Goal: Task Accomplishment & Management: Use online tool/utility

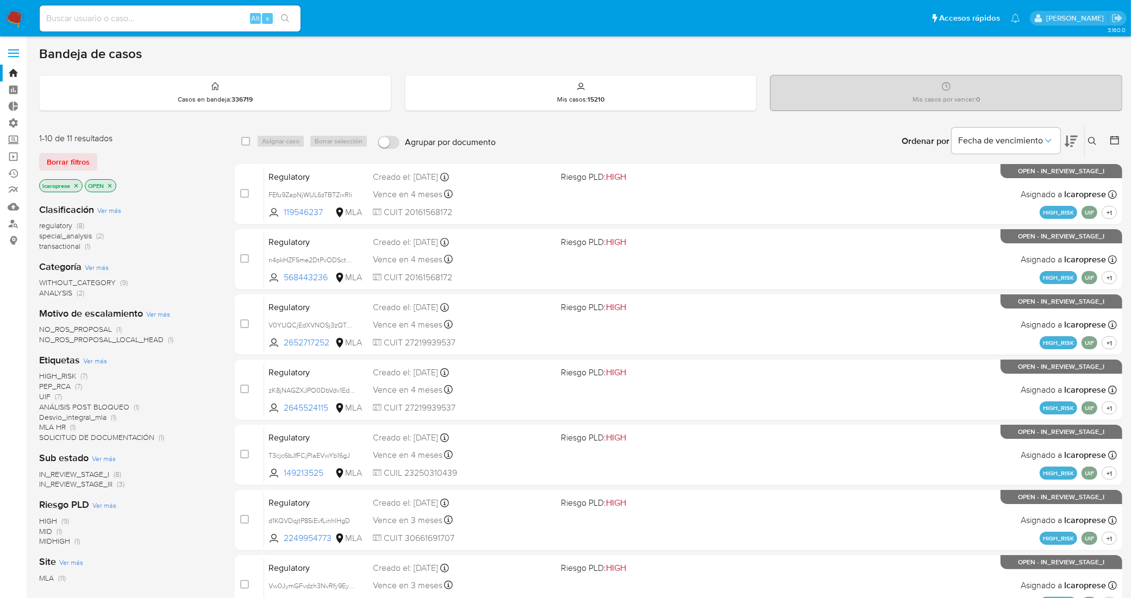
click at [71, 236] on span "special_analysis" at bounding box center [65, 235] width 53 height 11
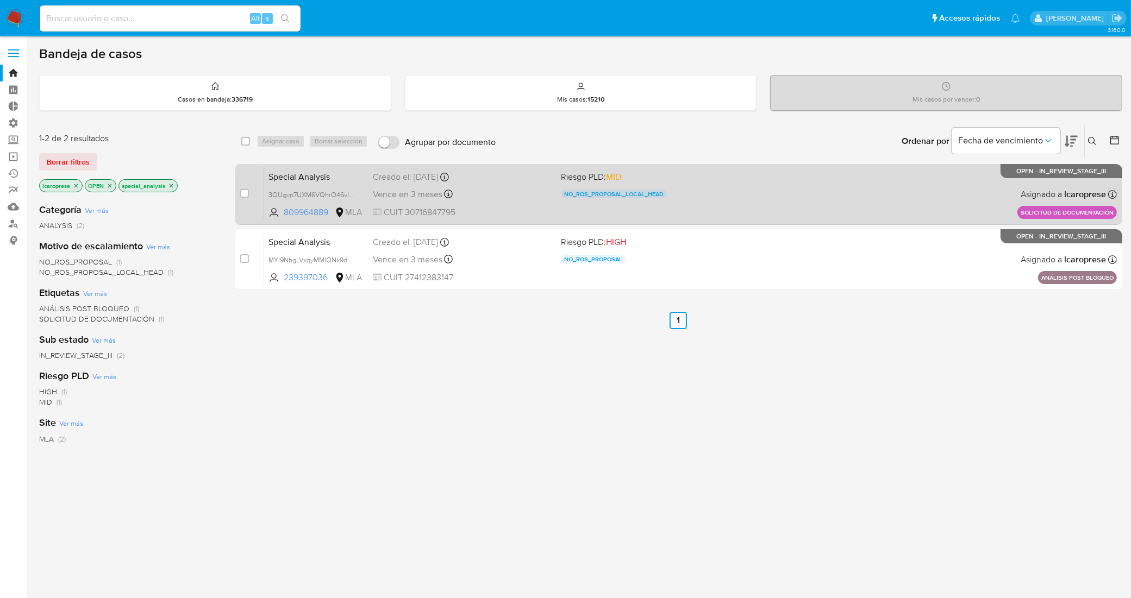
click at [487, 187] on div "Vence en 3 meses Vence el 18/12/2025 13:44:05" at bounding box center [462, 194] width 179 height 15
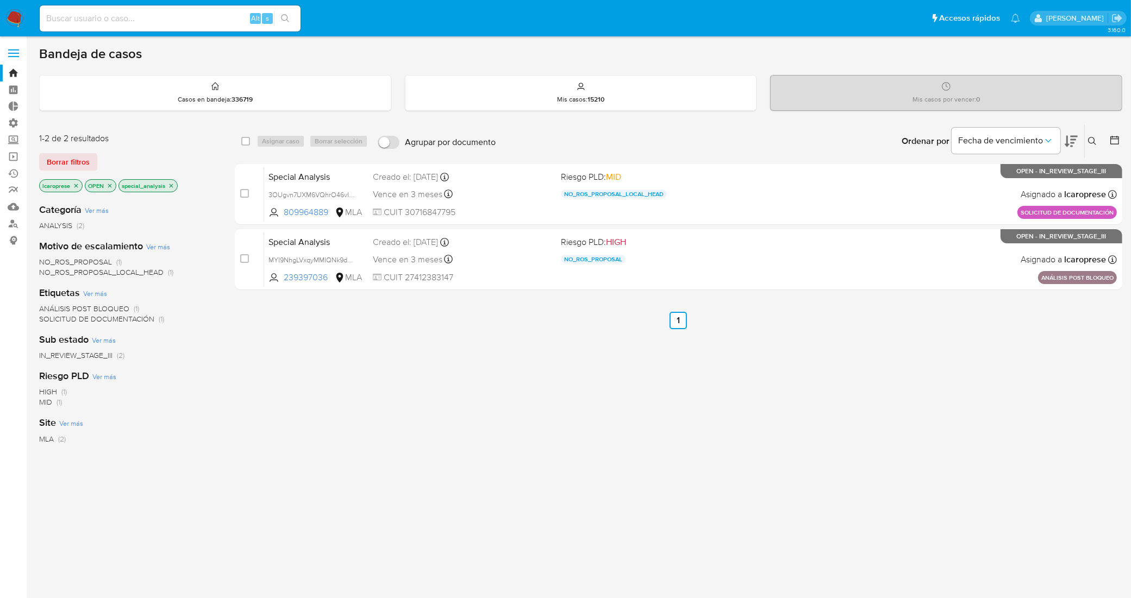
click at [172, 189] on p "special_analysis" at bounding box center [148, 186] width 58 height 12
click at [175, 183] on p "special_analysis" at bounding box center [148, 186] width 58 height 12
click at [174, 183] on icon "close-filter" at bounding box center [171, 186] width 7 height 7
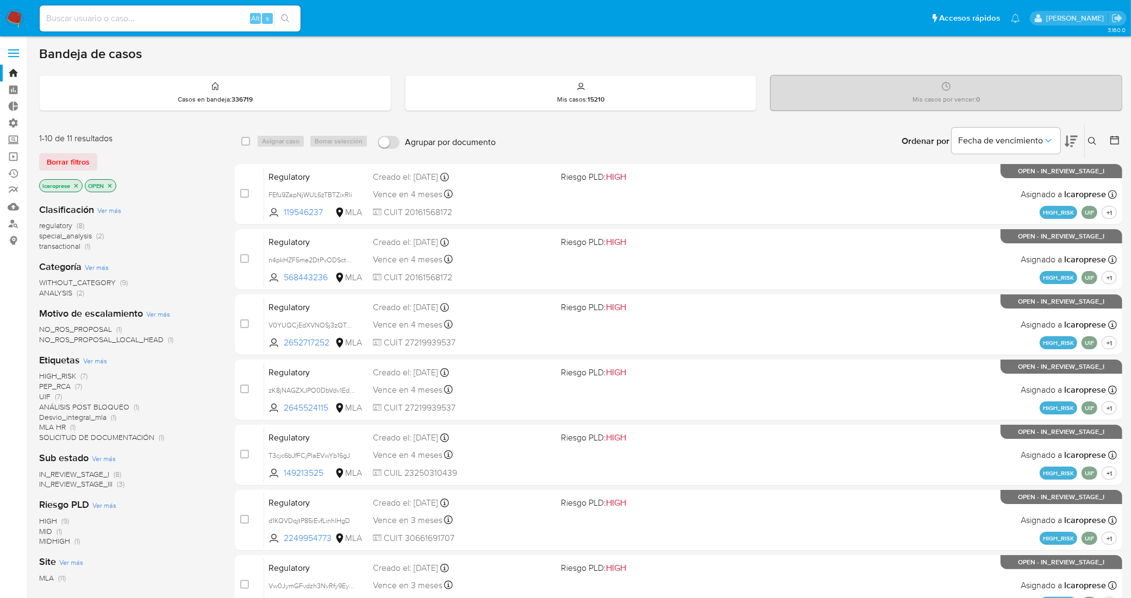
click at [61, 248] on span "transactional" at bounding box center [59, 246] width 41 height 11
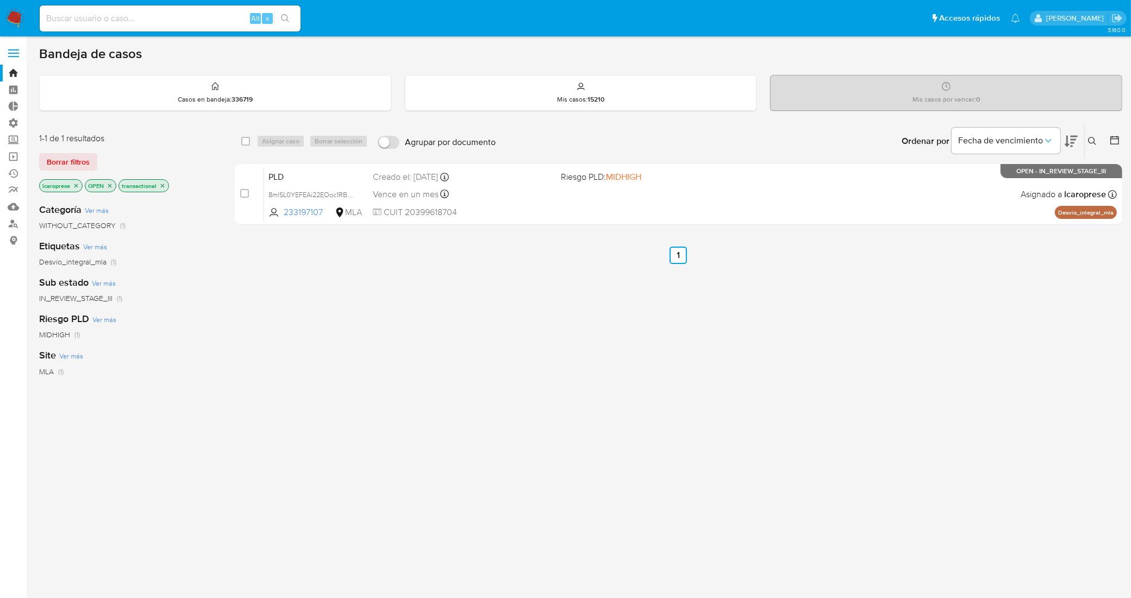
click at [229, 19] on input at bounding box center [170, 18] width 261 height 14
paste input "2Adwr1j6oTvVGLoAKtus89WJ"
type input "2Adwr1j6oTvVGLoAKtus89WJ"
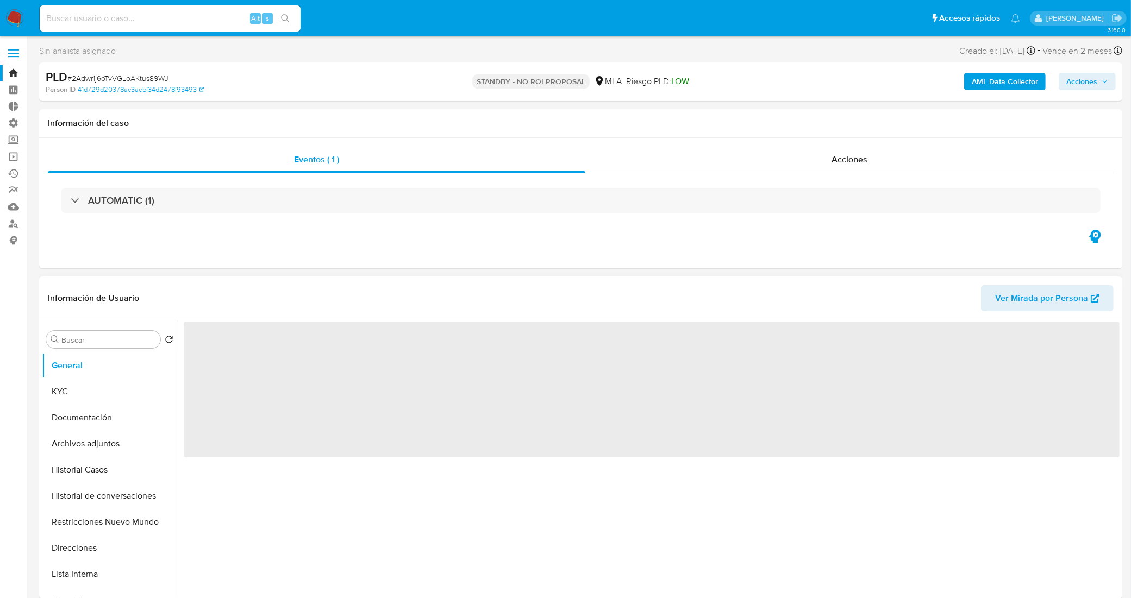
select select "10"
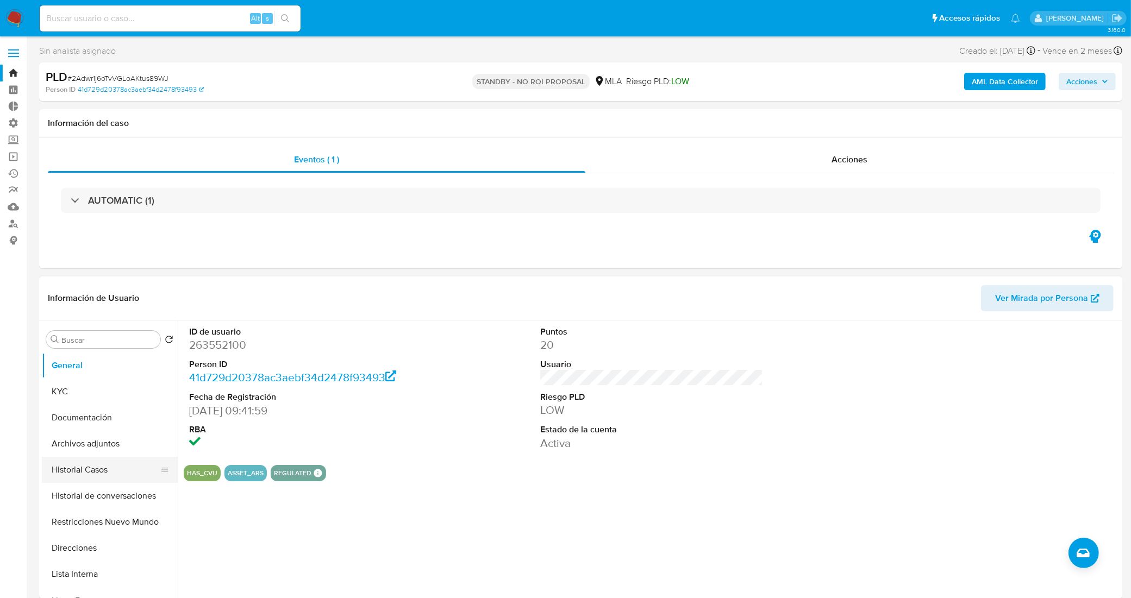
click at [104, 474] on button "Historial Casos" at bounding box center [105, 470] width 127 height 26
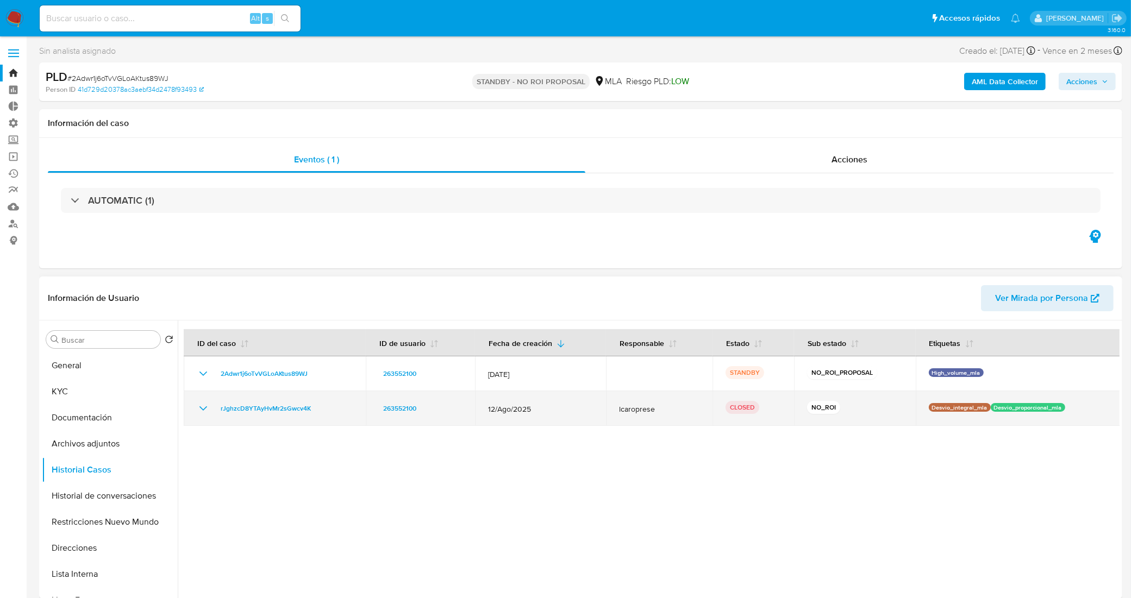
click at [205, 413] on icon "Mostrar/Ocultar" at bounding box center [203, 408] width 13 height 13
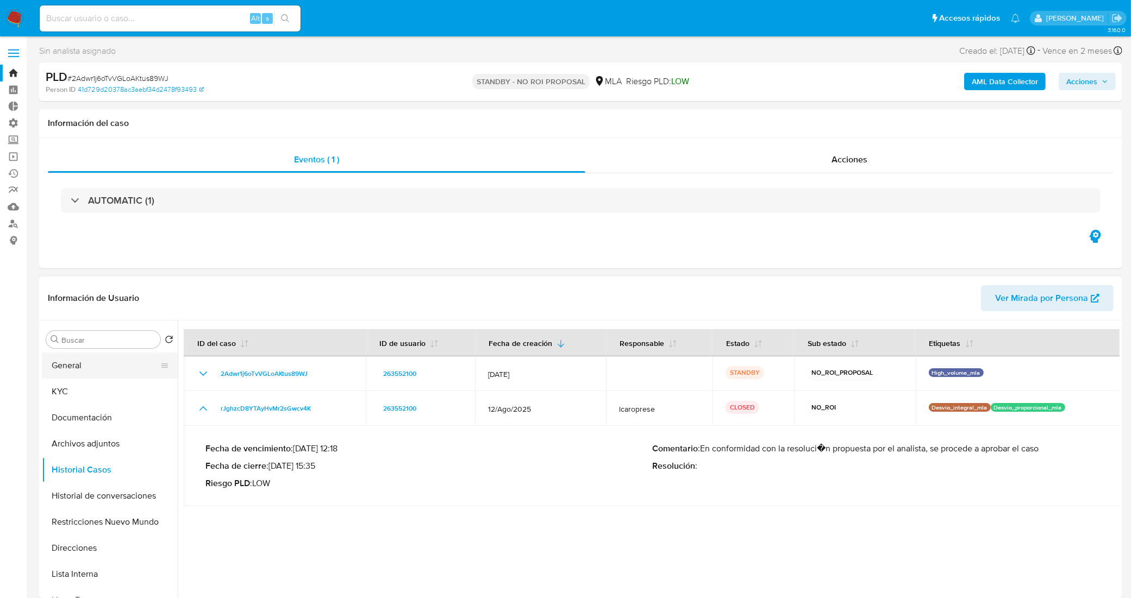
click at [72, 364] on button "General" at bounding box center [105, 366] width 127 height 26
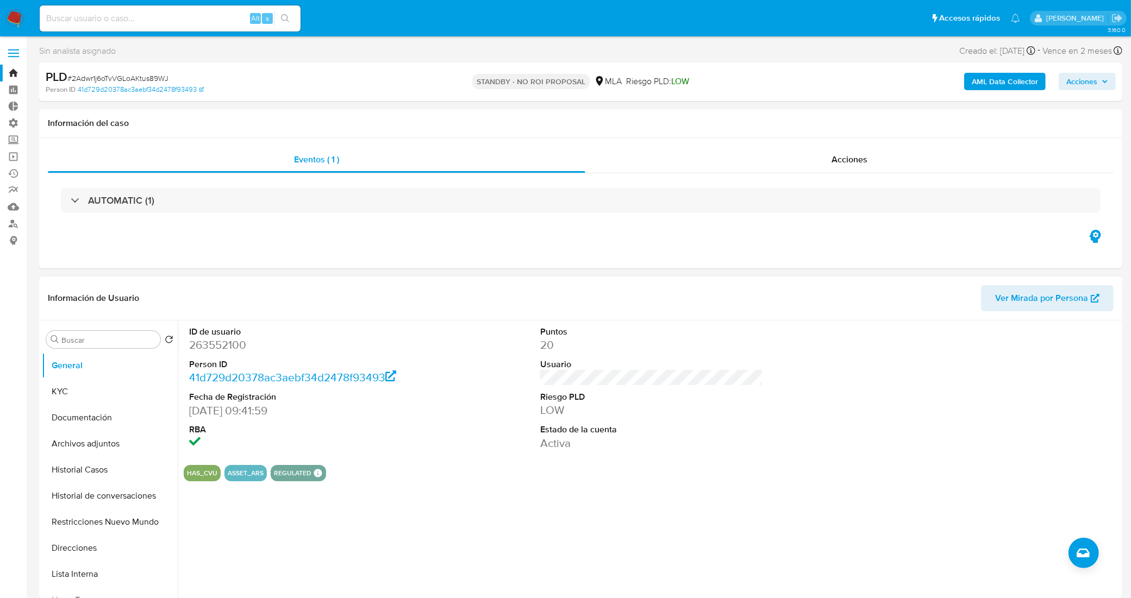
click at [227, 350] on dd "263552100" at bounding box center [300, 344] width 223 height 15
copy dd "263552100"
click at [88, 466] on button "Historial Casos" at bounding box center [105, 470] width 127 height 26
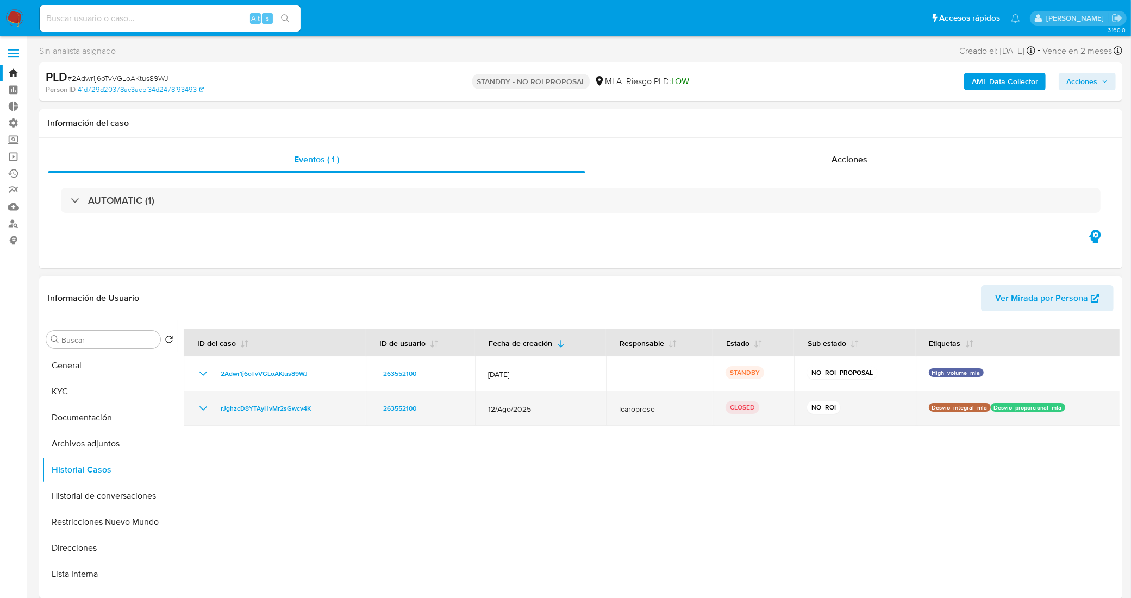
click at [202, 406] on icon "Mostrar/Ocultar" at bounding box center [203, 408] width 13 height 13
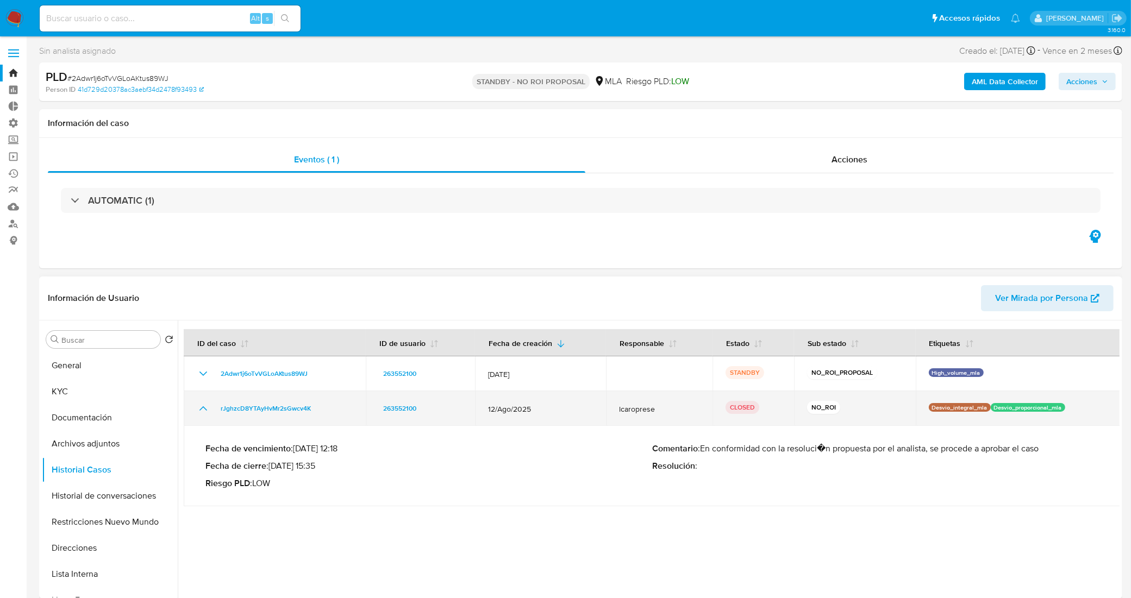
click at [202, 406] on icon "Mostrar/Ocultar" at bounding box center [203, 408] width 13 height 13
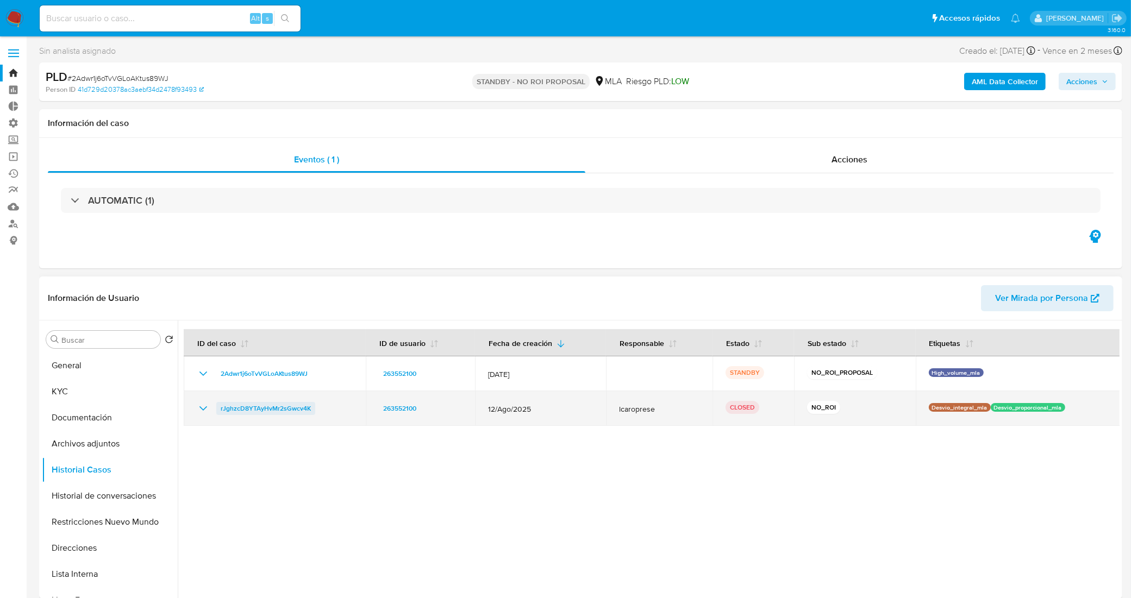
click at [300, 409] on span "rJghzcD8YTAyHvMr2sGwcv4K" at bounding box center [266, 408] width 90 height 13
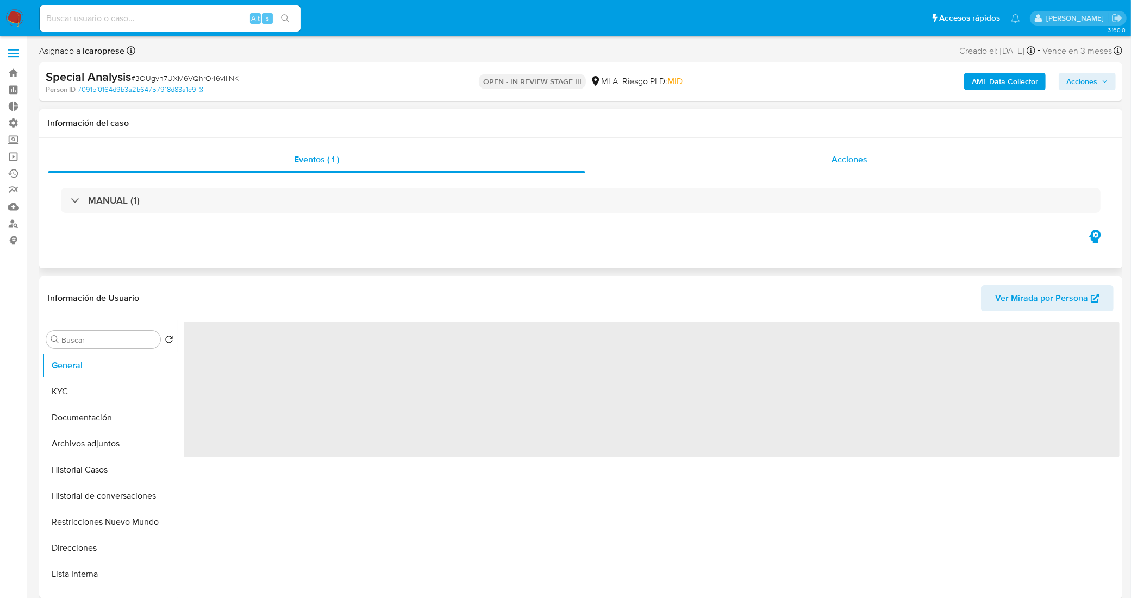
click at [692, 158] on div "Acciones" at bounding box center [849, 160] width 528 height 26
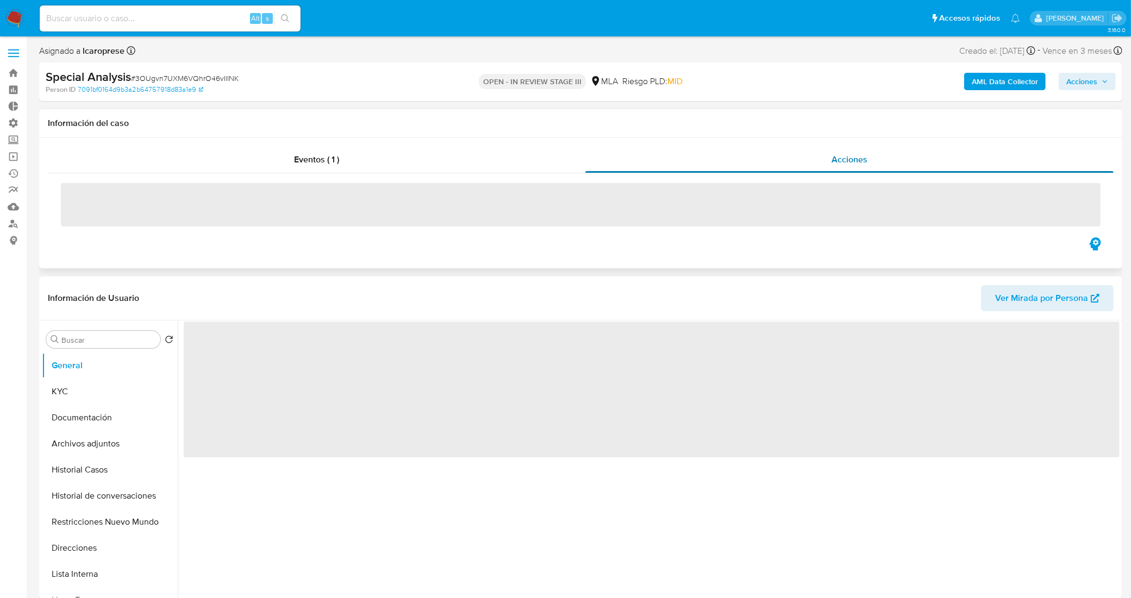
select select "10"
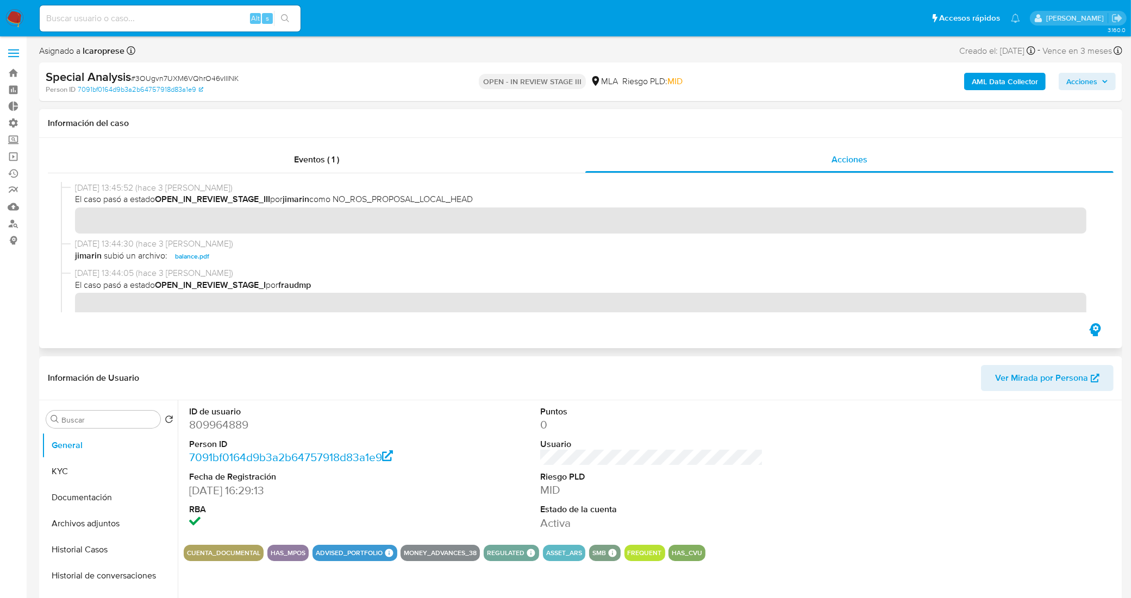
scroll to position [68, 0]
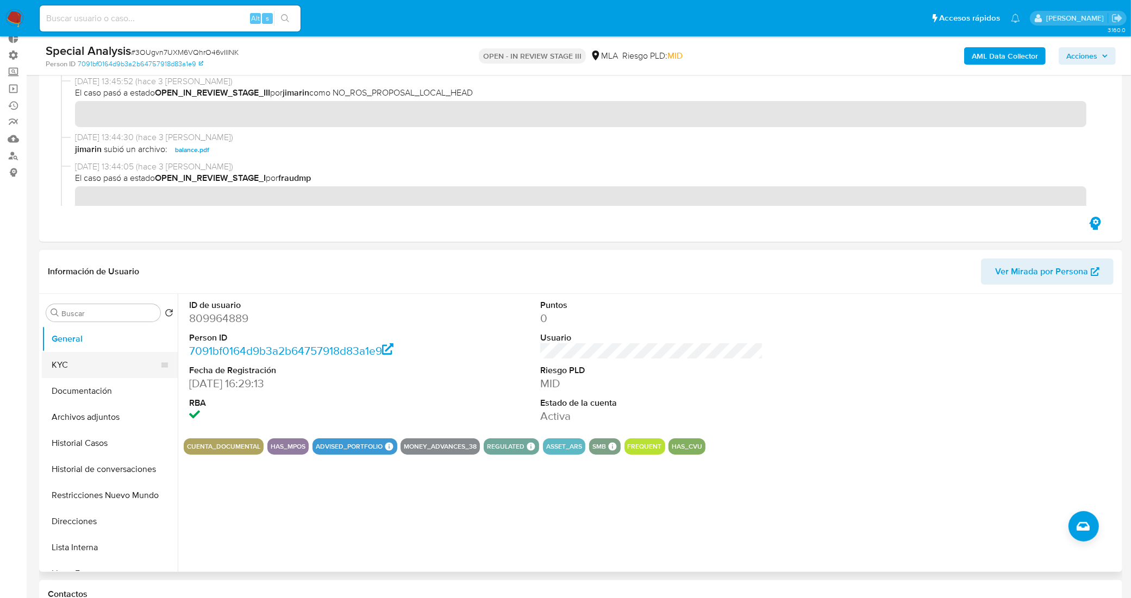
click at [63, 373] on button "KYC" at bounding box center [105, 365] width 127 height 26
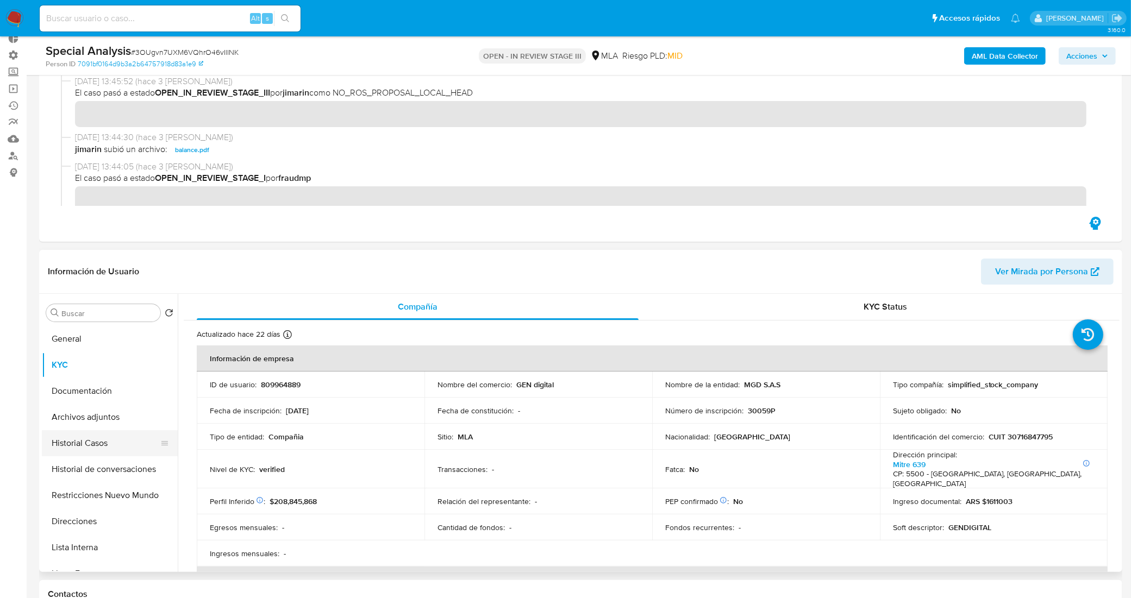
click at [112, 445] on button "Historial Casos" at bounding box center [105, 443] width 127 height 26
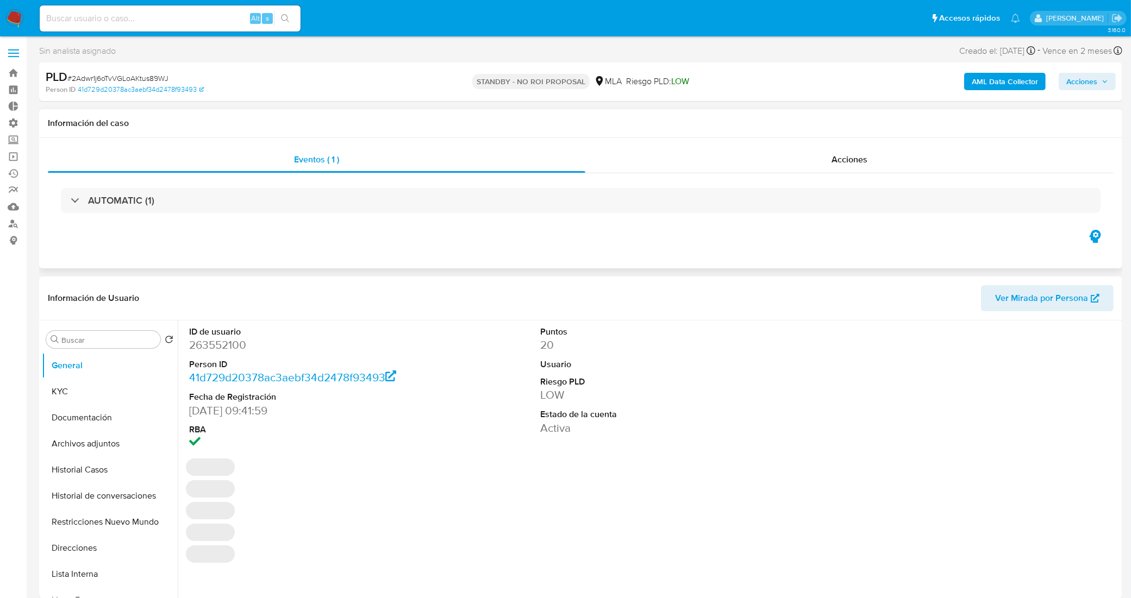
select select "10"
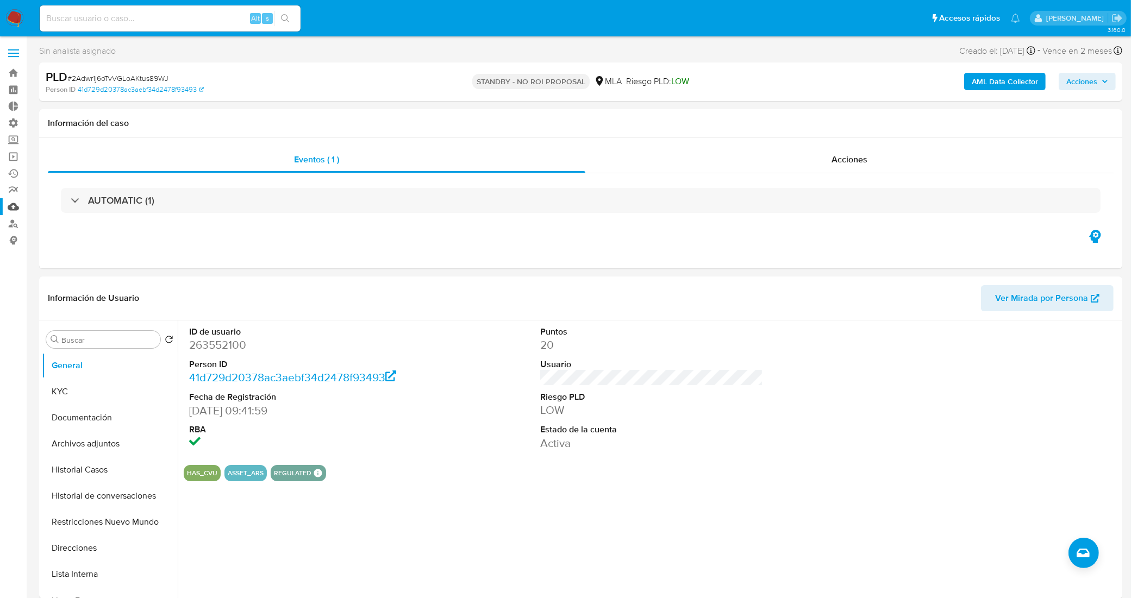
click at [11, 207] on link "Mulan" at bounding box center [64, 206] width 129 height 17
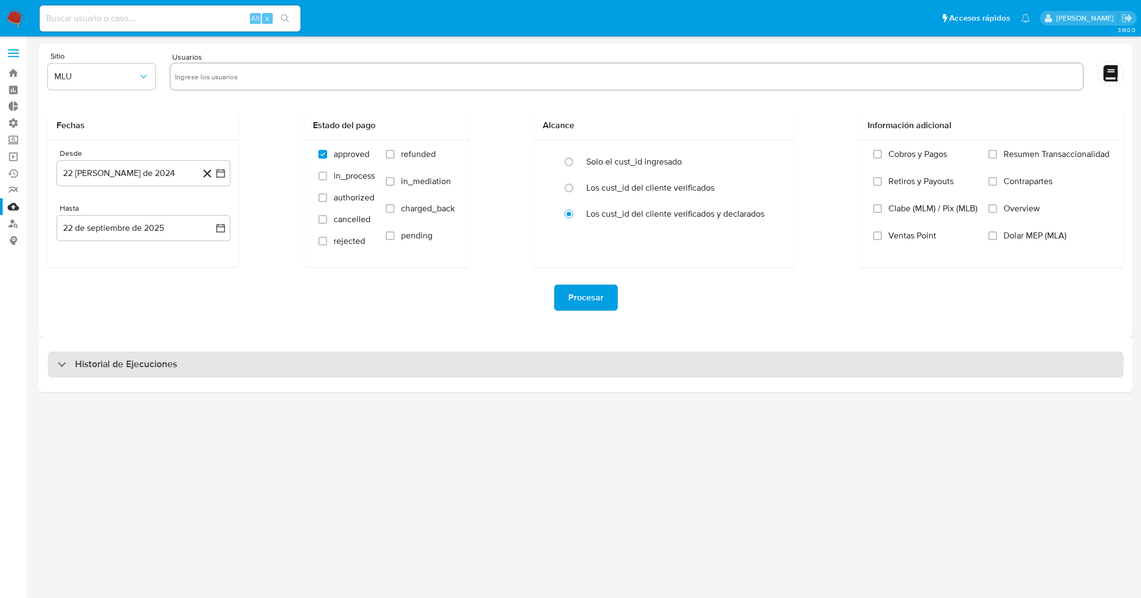
click at [109, 373] on div "Historial de Ejecuciones" at bounding box center [586, 364] width 1076 height 26
select select "10"
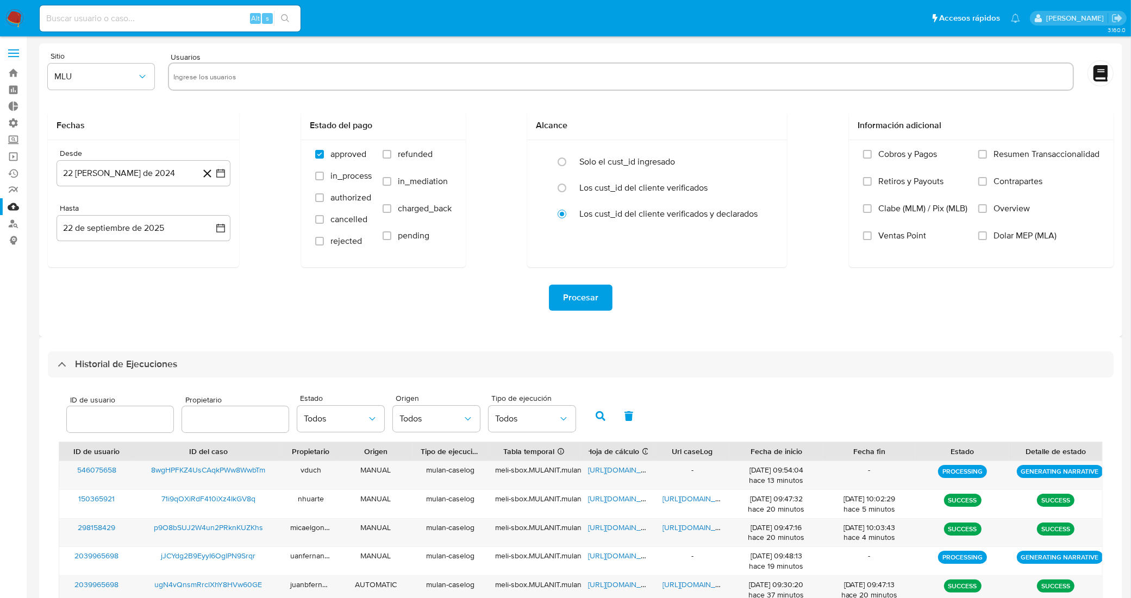
click at [129, 421] on input "number" at bounding box center [120, 419] width 106 height 14
type input "263552100"
click at [587, 413] on button "button" at bounding box center [600, 416] width 28 height 26
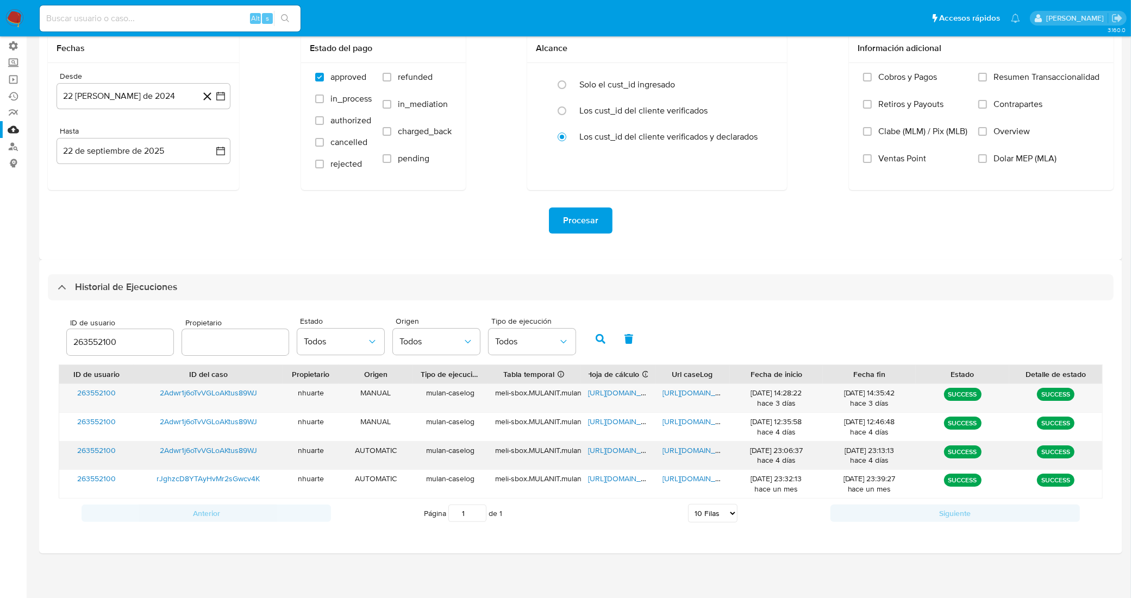
scroll to position [79, 0]
click at [618, 393] on span "https://docs.google.com/spreadsheets/d/1xlFx3Za4x9stFfdk5it31KhTEg4kR_-OnHdIFkm…" at bounding box center [625, 391] width 75 height 11
click at [687, 392] on span "https://docs.google.com/document/d/1QrEFezE9n2TzMZnyrVkPgoZ9Bd85B5EWzt0R_hl0V5Q…" at bounding box center [700, 391] width 75 height 11
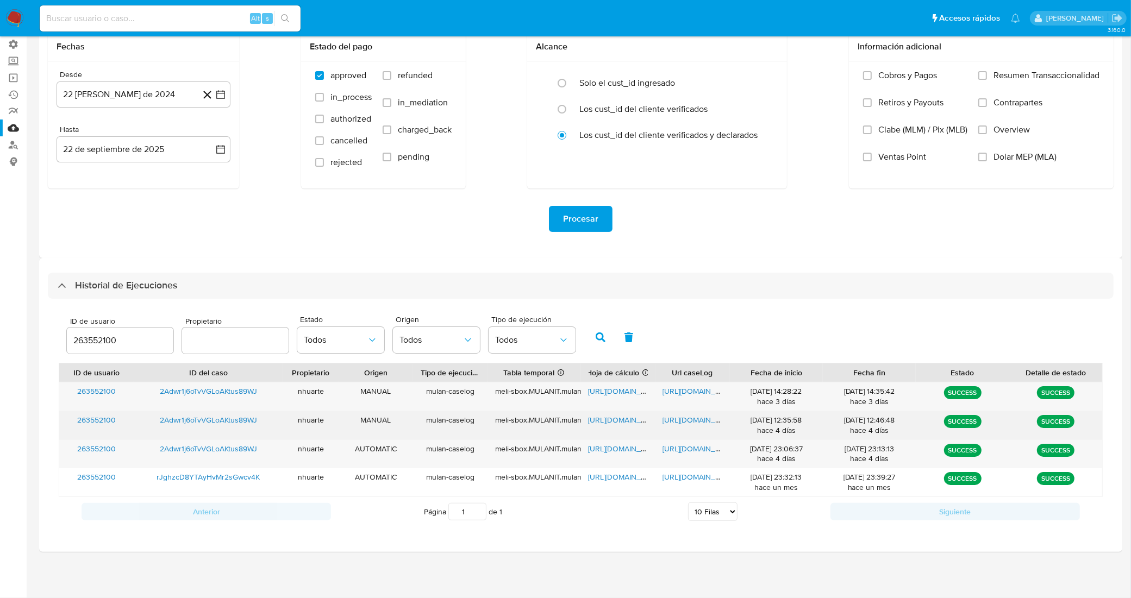
click at [693, 420] on span "https://docs.google.com/document/d/1WwL92jB-D-ATwL4_ohlV8xNerc1bX8f9y1s5dCZvpVs…" at bounding box center [700, 420] width 75 height 11
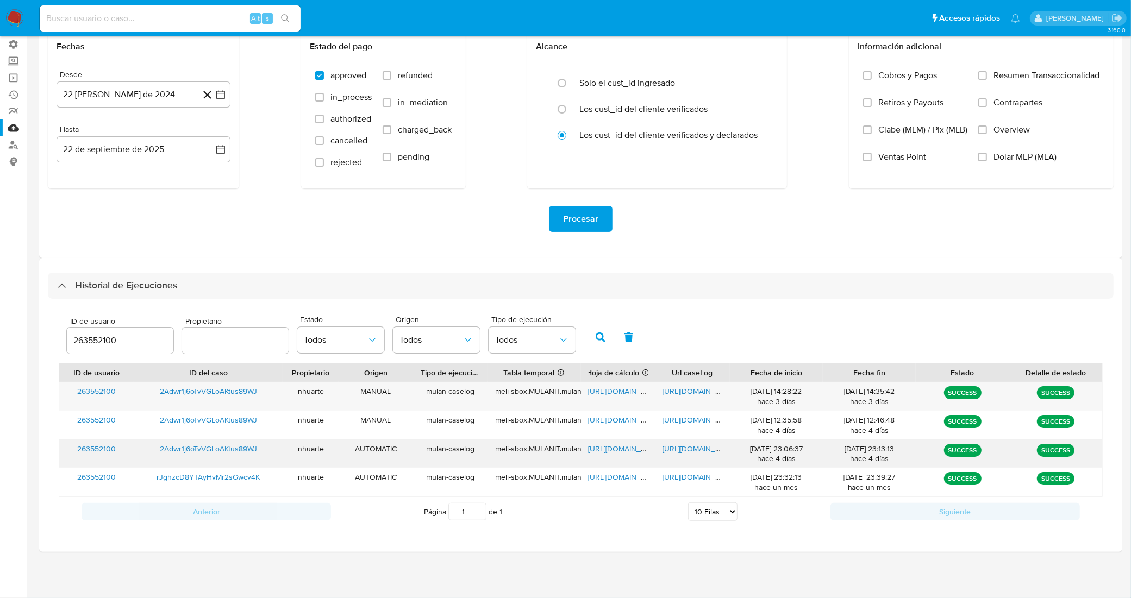
click at [693, 449] on span "https://docs.google.com/document/d/1PXTSyulohBT_zjAl1PTq8k_1BOmdKuCZ1b0VAUpVL5I…" at bounding box center [700, 448] width 75 height 11
click at [699, 394] on span "https://docs.google.com/document/d/1QrEFezE9n2TzMZnyrVkPgoZ9Bd85B5EWzt0R_hl0V5Q…" at bounding box center [700, 391] width 75 height 11
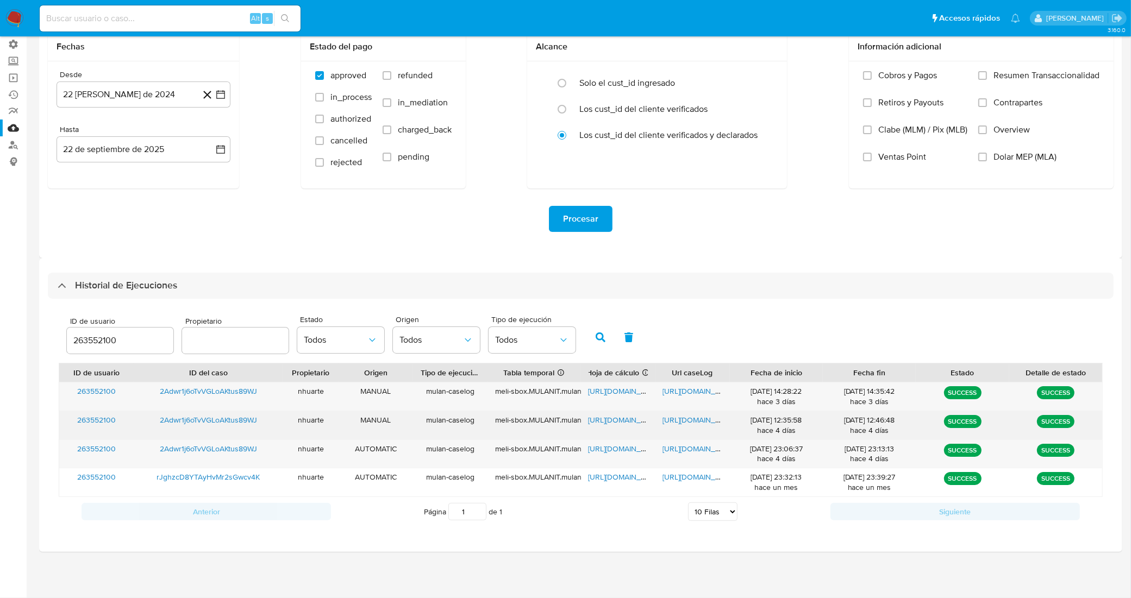
click at [704, 422] on span "https://docs.google.com/document/d/1WwL92jB-D-ATwL4_ohlV8xNerc1bX8f9y1s5dCZvpVs…" at bounding box center [700, 420] width 75 height 11
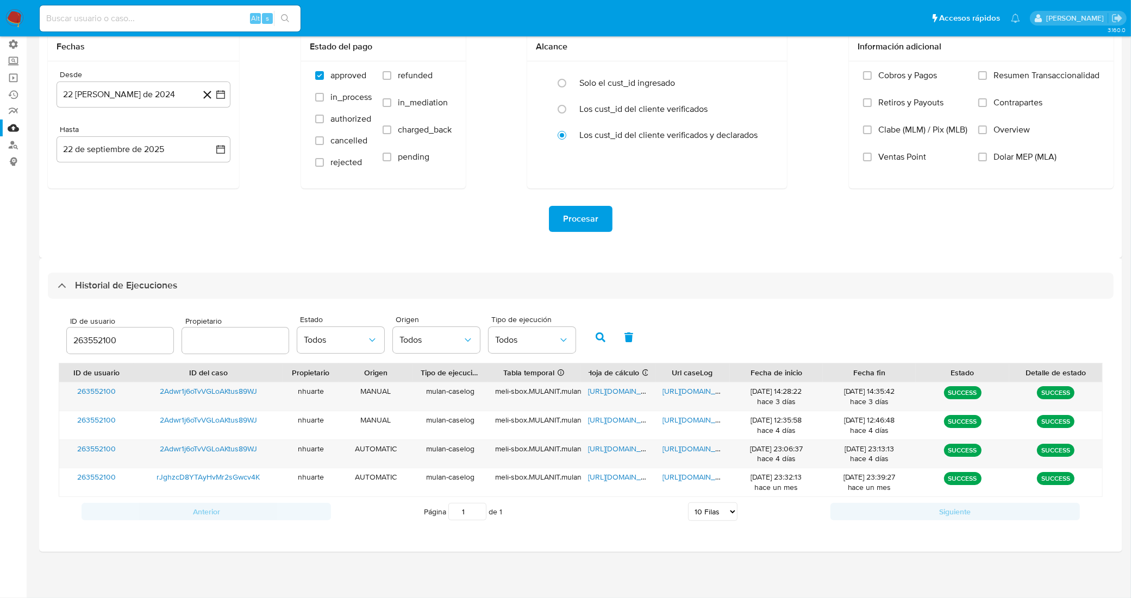
click at [787, 258] on div "Historial de Ejecuciones ID de usuario 263552100 Propietario Estado Todos Orige…" at bounding box center [580, 405] width 1083 height 294
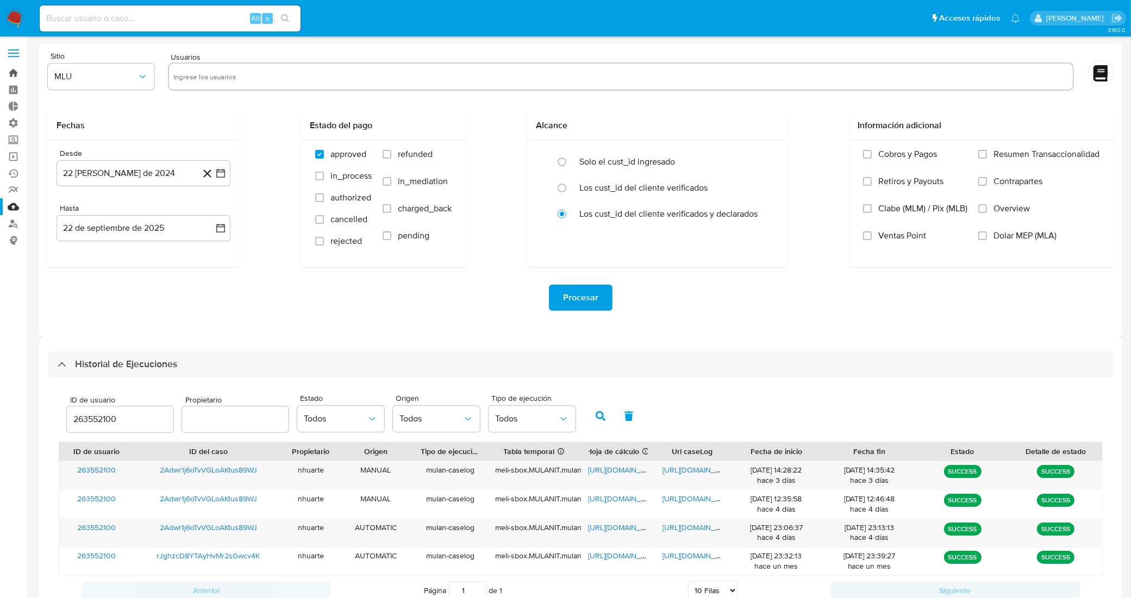
click at [11, 74] on link "Bandeja" at bounding box center [64, 73] width 129 height 17
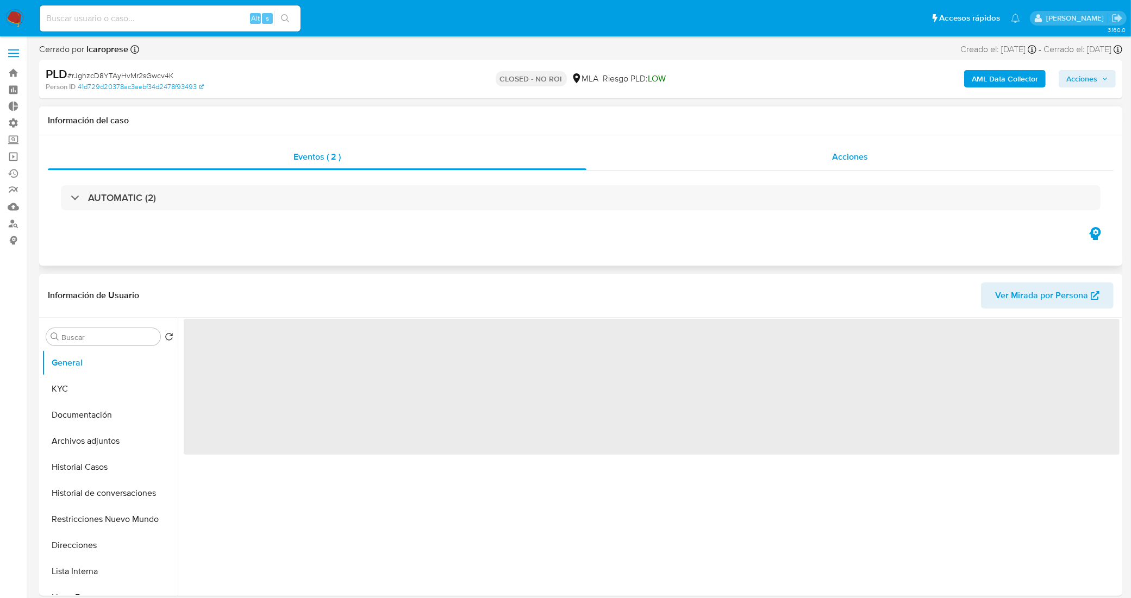
click at [733, 160] on div "Acciones" at bounding box center [849, 157] width 527 height 26
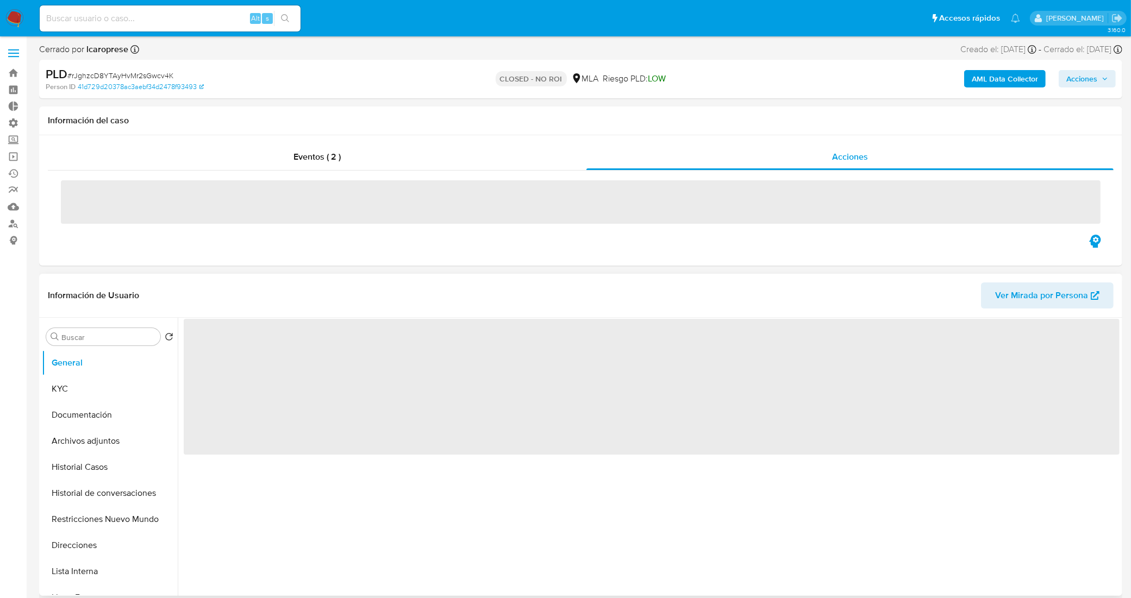
select select "10"
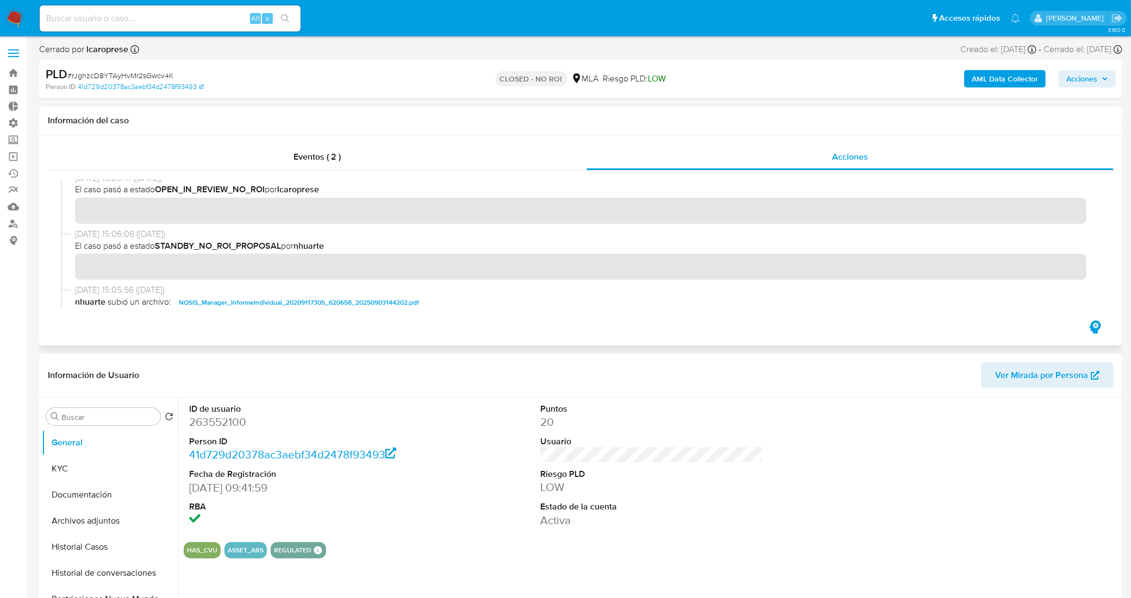
scroll to position [68, 0]
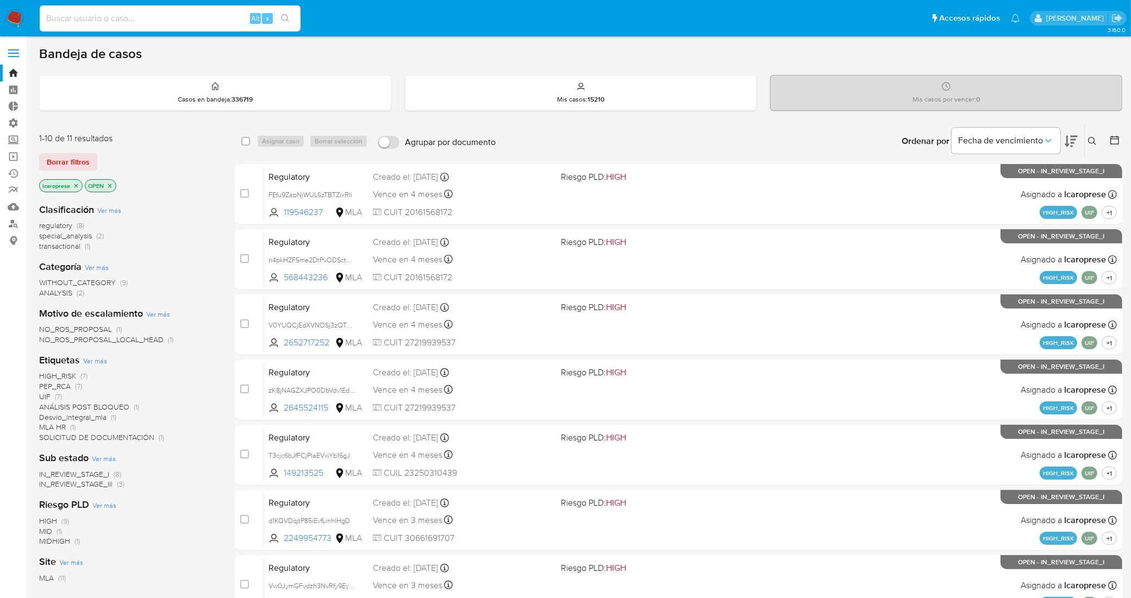
click at [193, 16] on input at bounding box center [170, 18] width 261 height 14
paste input "IBsVqhILZbkEH5xj8GWTRIdf"
type input "IBsVqhILZbkEH5xj8GWTRIdf"
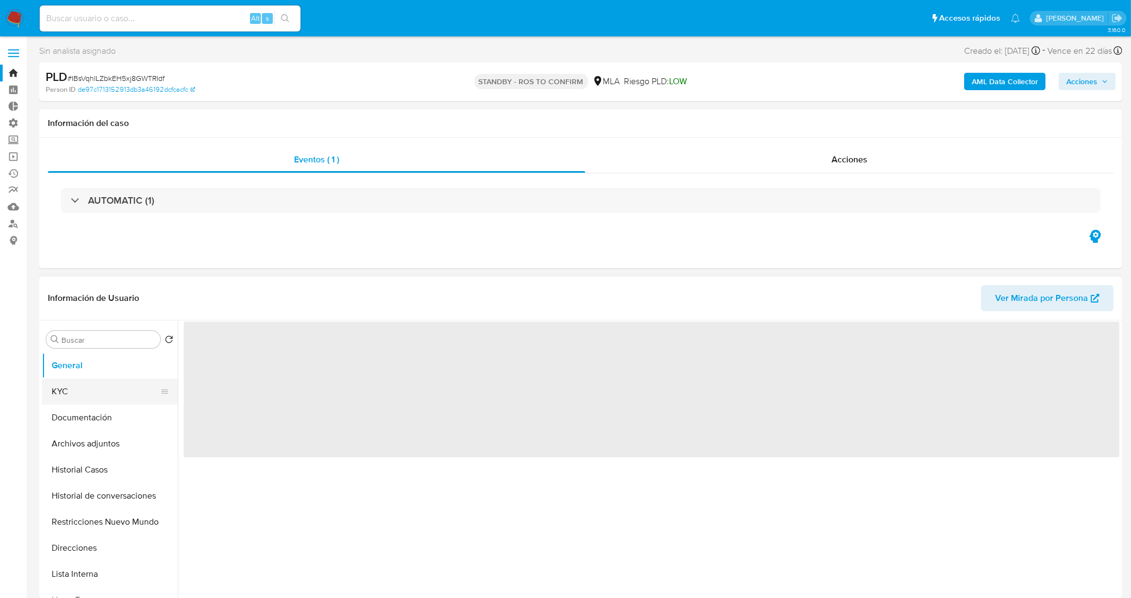
click at [98, 397] on button "KYC" at bounding box center [105, 392] width 127 height 26
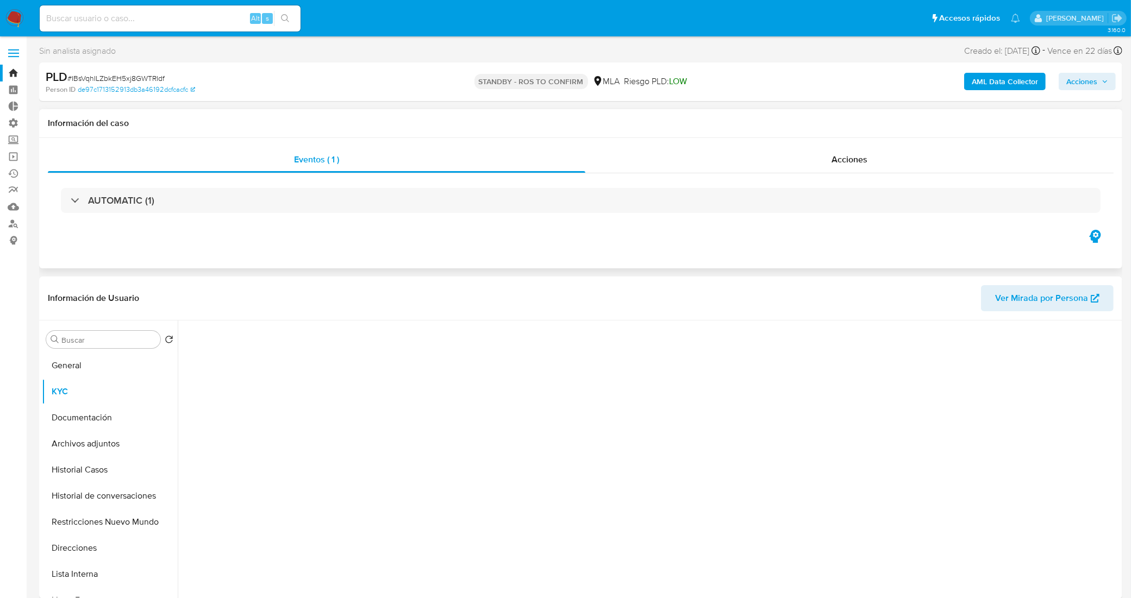
select select "10"
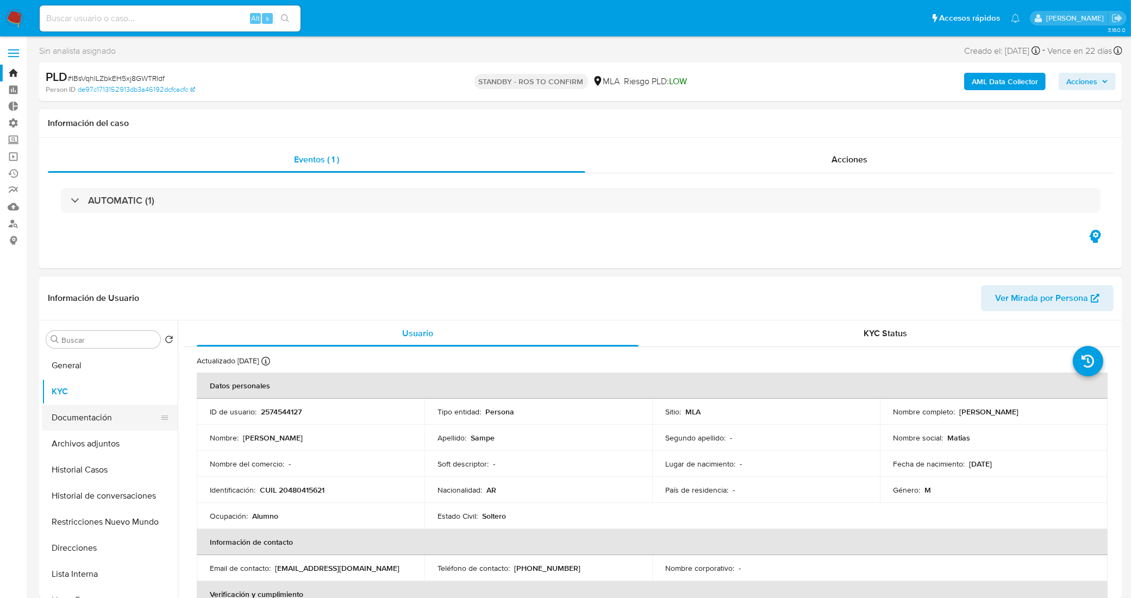
click at [109, 422] on button "Documentación" at bounding box center [105, 418] width 127 height 26
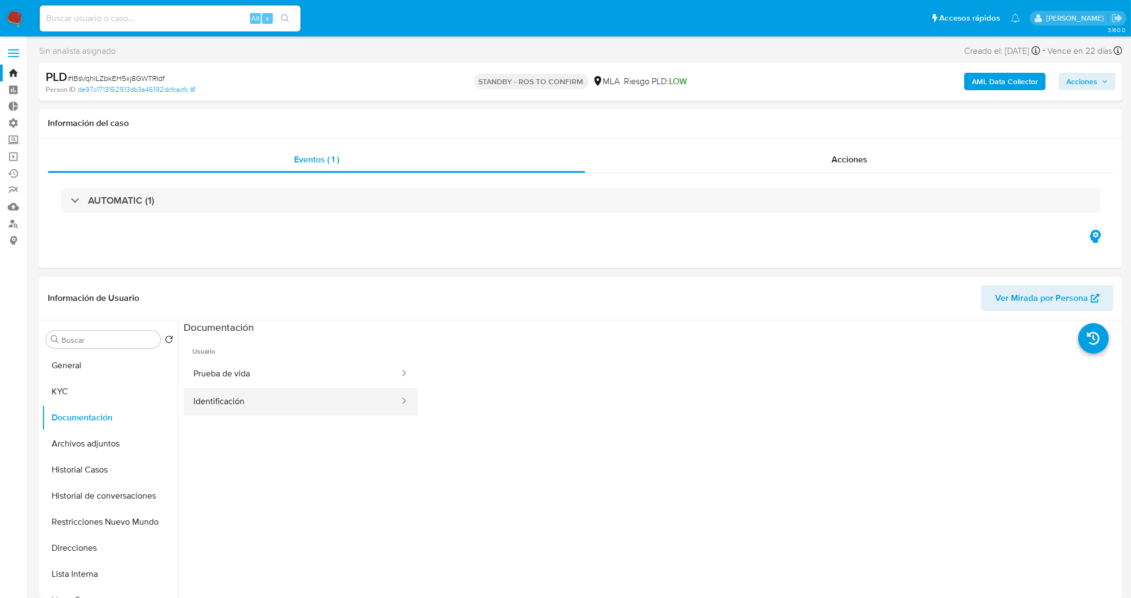
click at [300, 399] on button "Identificación" at bounding box center [292, 402] width 217 height 28
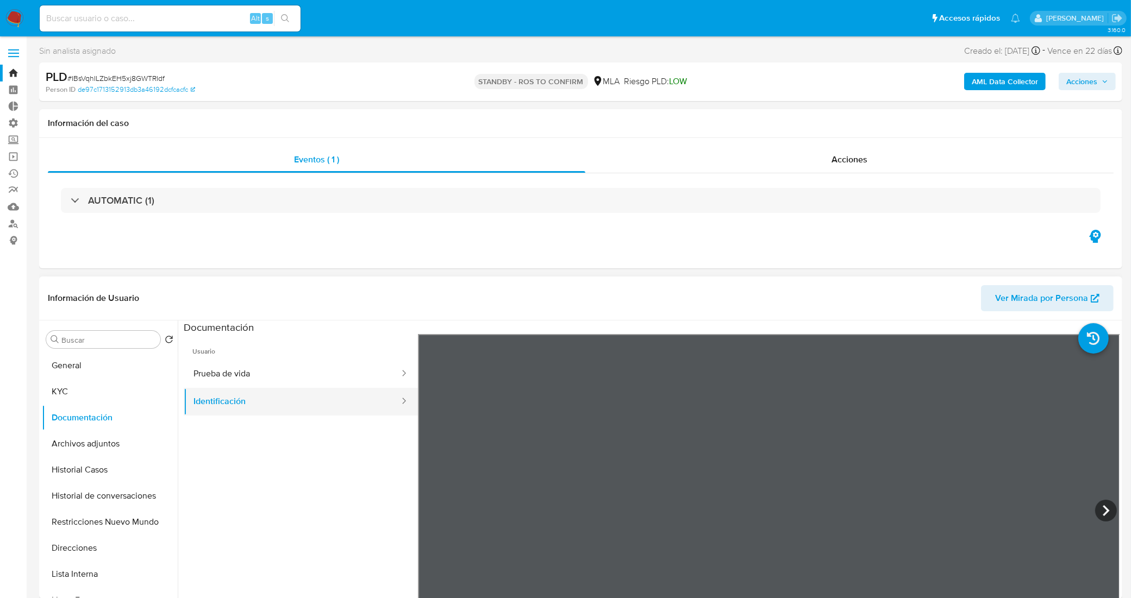
click at [322, 399] on button "Identificación" at bounding box center [292, 402] width 217 height 28
click at [327, 371] on button "Prueba de vida" at bounding box center [292, 374] width 217 height 28
click at [16, 73] on link "Bandeja" at bounding box center [64, 73] width 129 height 17
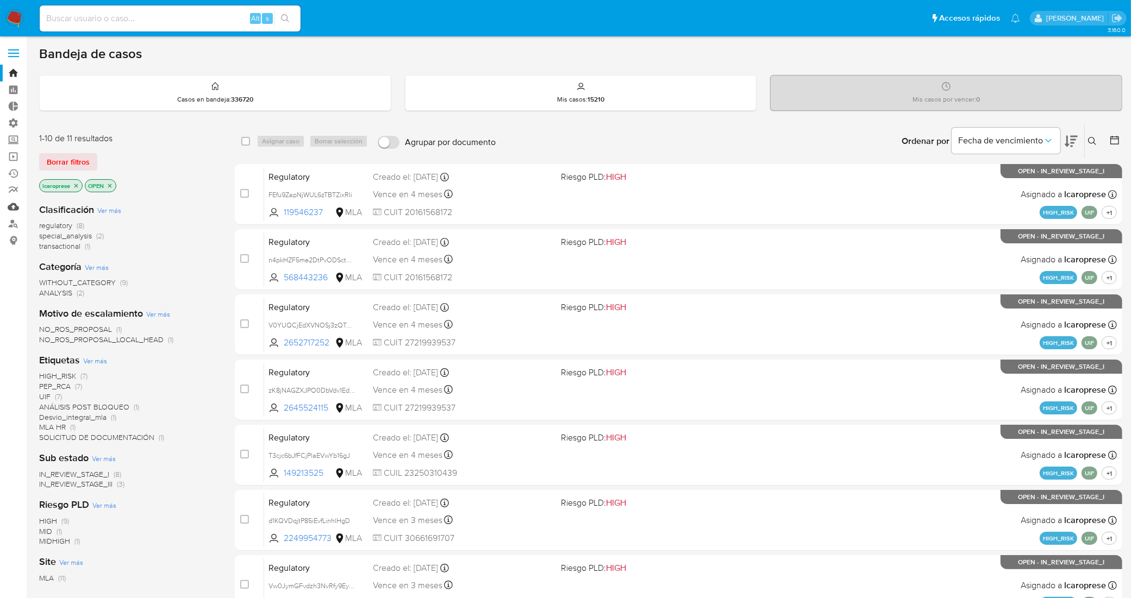
click at [4, 208] on link "Mulan" at bounding box center [64, 206] width 129 height 17
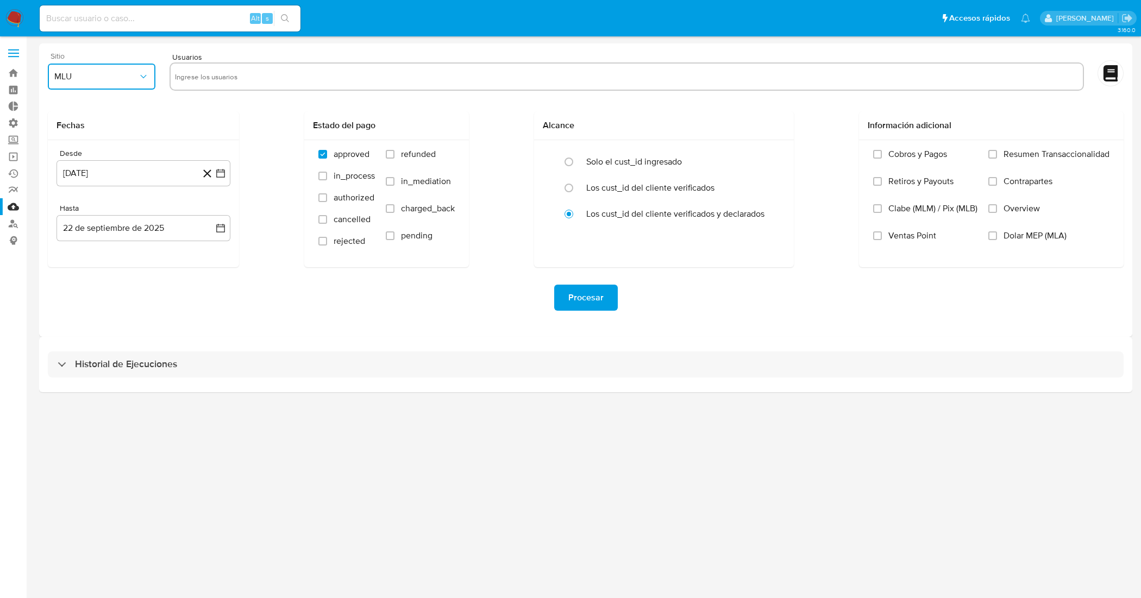
click at [142, 75] on icon "button" at bounding box center [143, 76] width 11 height 11
click at [127, 102] on div "MLA" at bounding box center [98, 106] width 88 height 26
click at [219, 75] on input "text" at bounding box center [626, 76] width 903 height 17
type input "263552100"
click at [218, 169] on icon "button" at bounding box center [220, 173] width 11 height 11
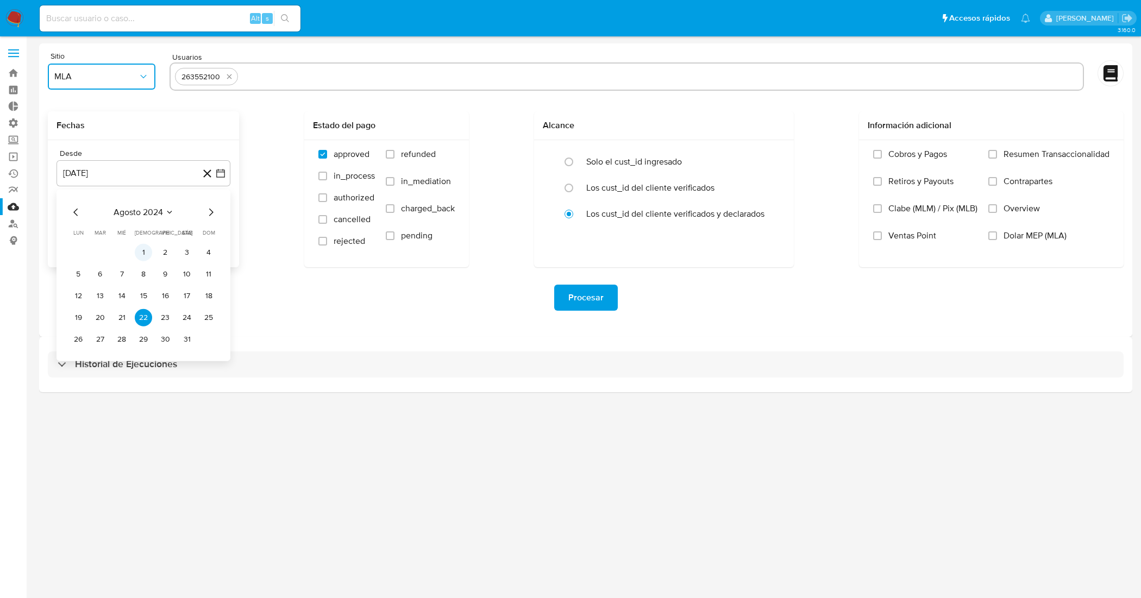
click at [141, 254] on button "1" at bounding box center [143, 252] width 17 height 17
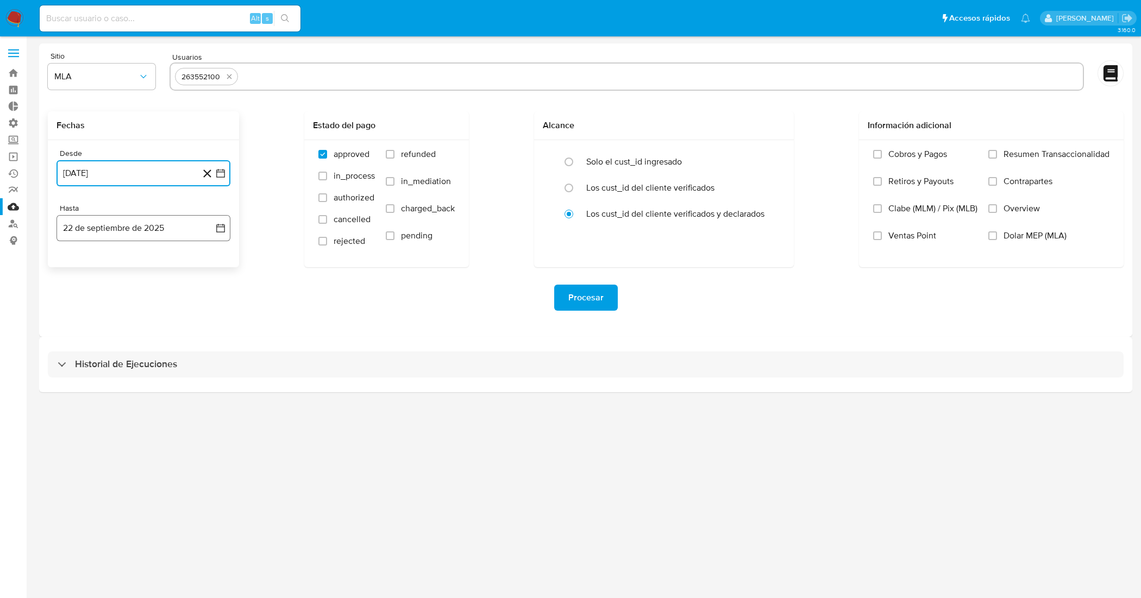
click at [223, 234] on button "22 de septiembre de 2025" at bounding box center [143, 228] width 174 height 26
click at [74, 265] on icon "Mes anterior" at bounding box center [76, 267] width 13 height 13
click at [218, 172] on icon "button" at bounding box center [220, 173] width 9 height 9
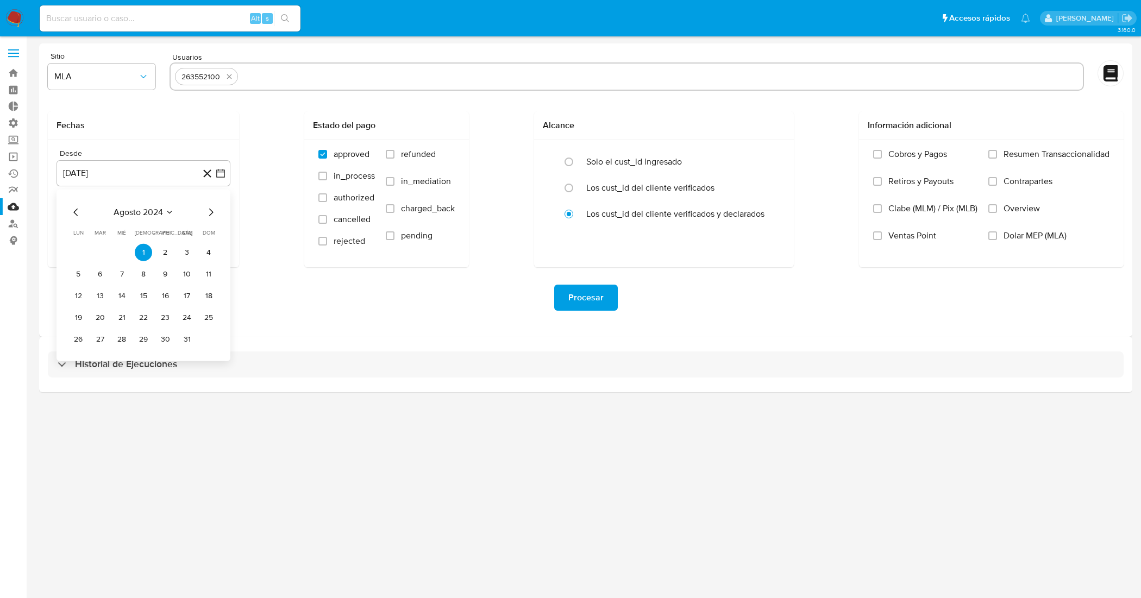
drag, startPoint x: 153, startPoint y: 203, endPoint x: 156, endPoint y: 211, distance: 8.8
click at [153, 204] on div "agosto 2024 agosto 2024 lun lunes mar martes mié miércoles jue jueves vie viern…" at bounding box center [143, 276] width 174 height 172
click at [158, 211] on span "agosto 2024" at bounding box center [138, 212] width 49 height 11
click at [208, 210] on icon "Año siguiente" at bounding box center [208, 212] width 13 height 13
click at [148, 317] on button "ago" at bounding box center [142, 312] width 30 height 17
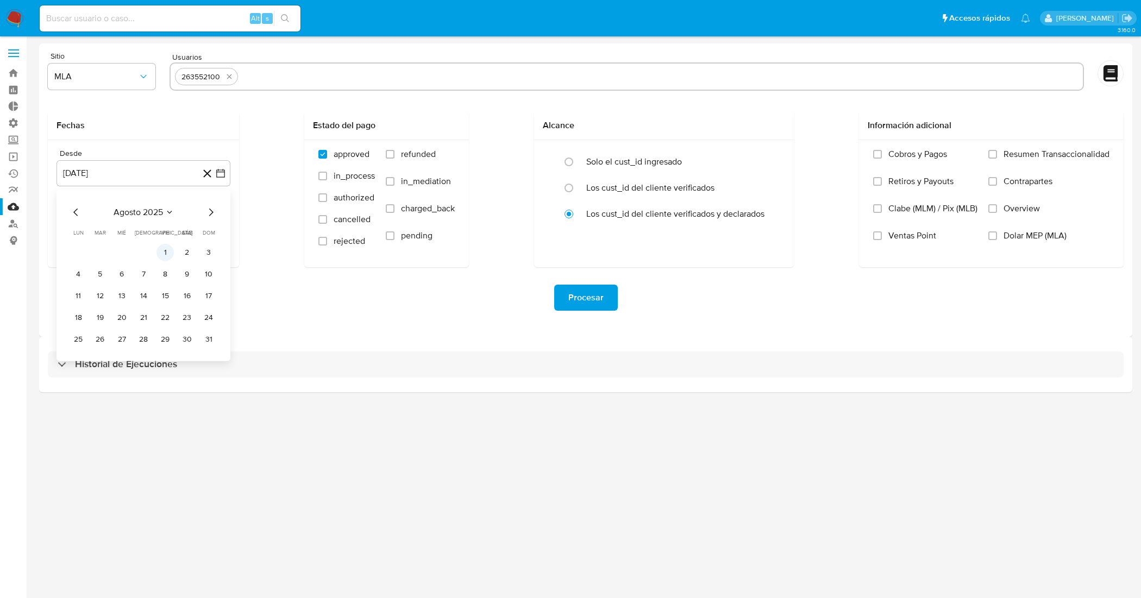
click at [166, 250] on button "1" at bounding box center [164, 252] width 17 height 17
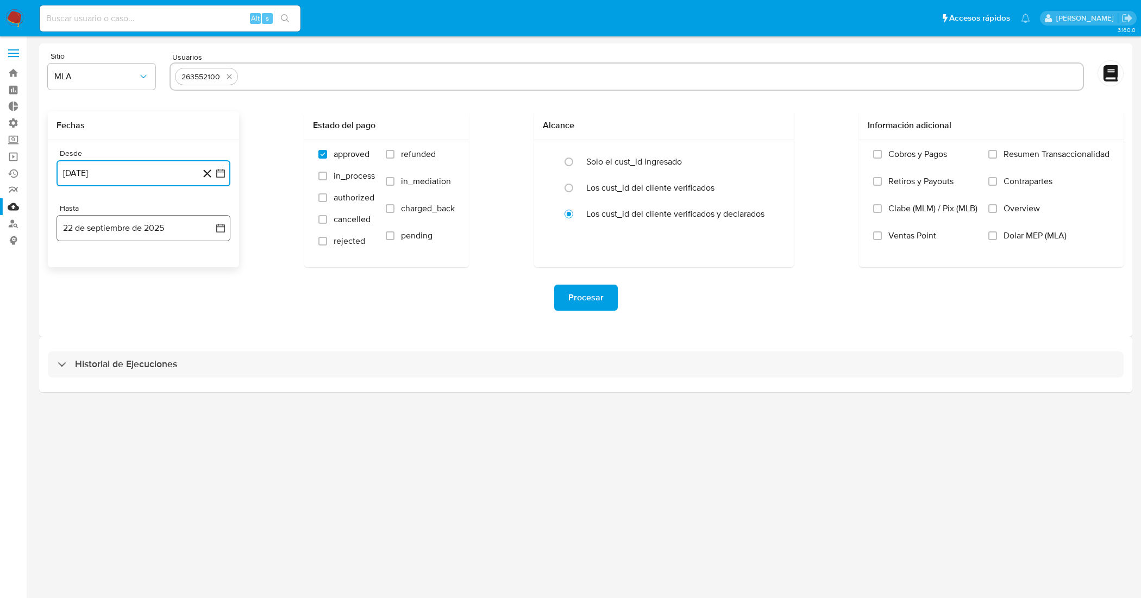
click at [218, 224] on icon "button" at bounding box center [220, 228] width 9 height 9
click at [77, 267] on icon "Mes anterior" at bounding box center [76, 267] width 13 height 13
click at [207, 394] on button "31" at bounding box center [208, 394] width 17 height 17
click at [282, 319] on div "Procesar" at bounding box center [586, 297] width 1076 height 61
click at [990, 237] on input "Dolar MEP (MLA)" at bounding box center [992, 235] width 9 height 9
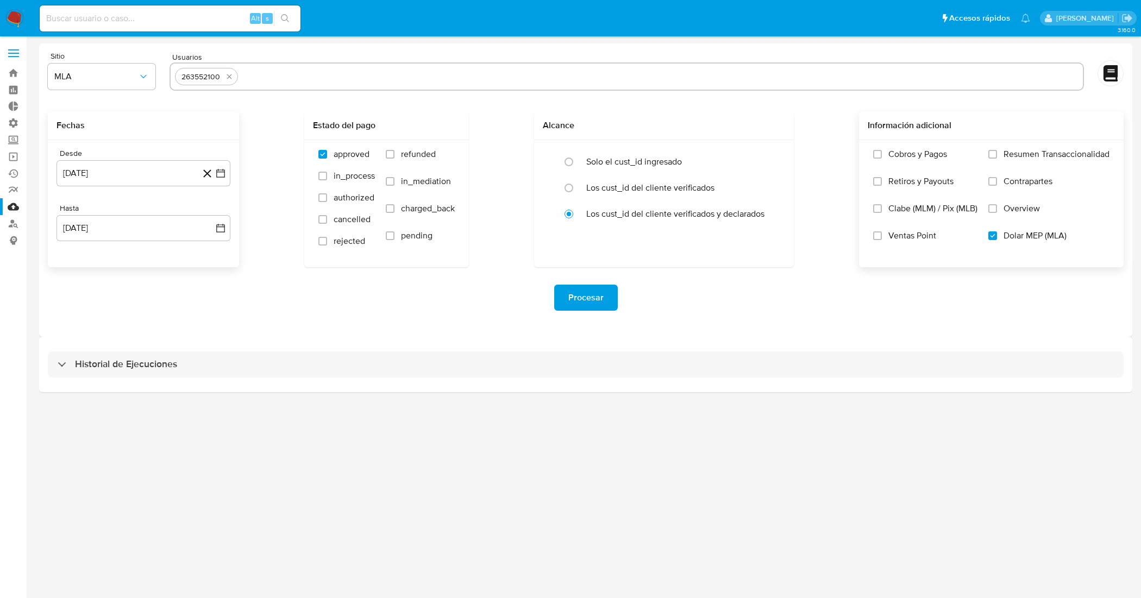
click at [575, 292] on span "Procesar" at bounding box center [585, 298] width 35 height 24
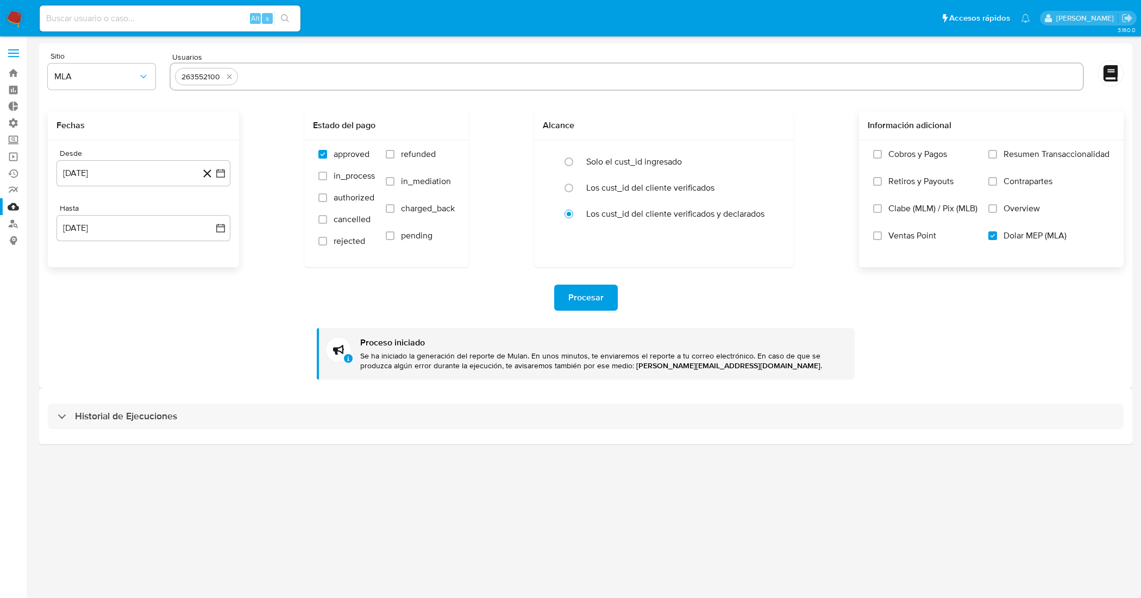
click at [174, 401] on div "Historial de Ejecuciones" at bounding box center [585, 415] width 1093 height 55
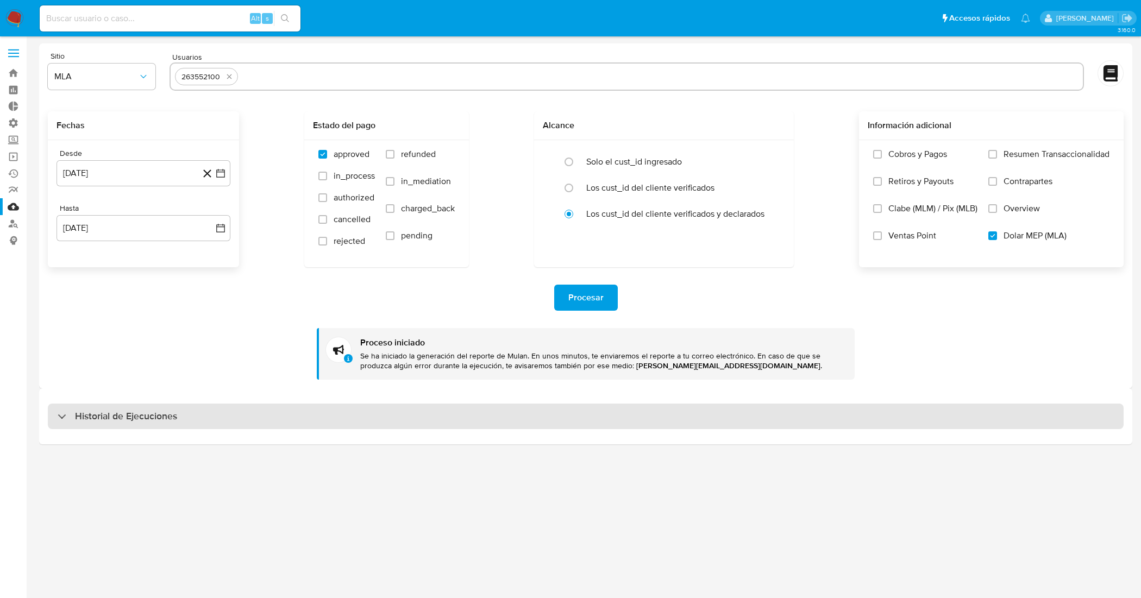
click at [183, 415] on div "Historial de Ejecuciones" at bounding box center [586, 417] width 1076 height 26
select select "10"
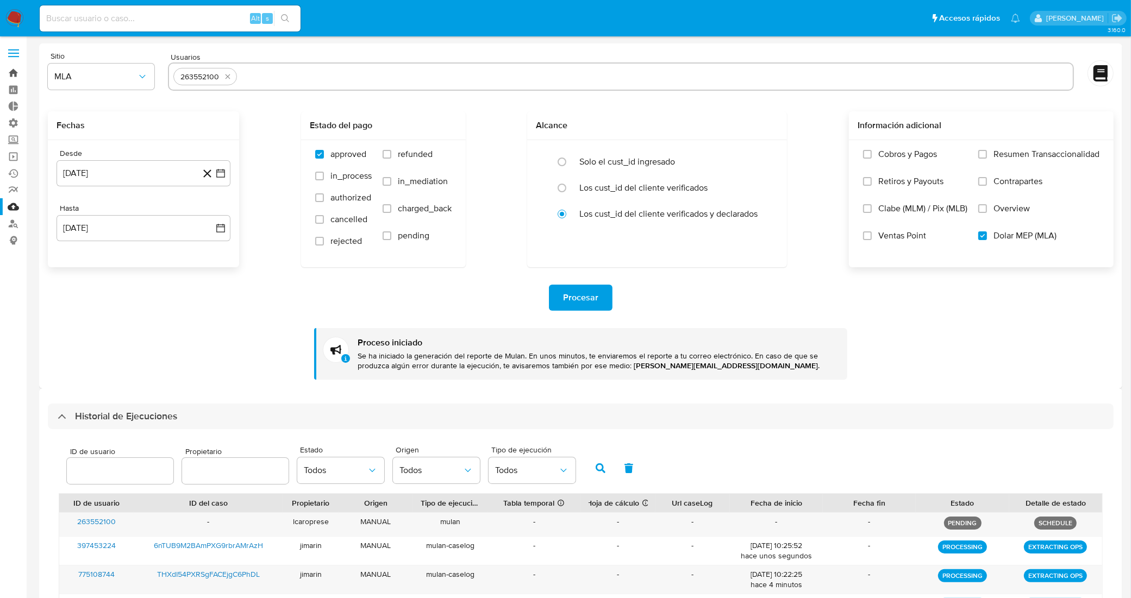
click at [11, 71] on link "Bandeja" at bounding box center [64, 73] width 129 height 17
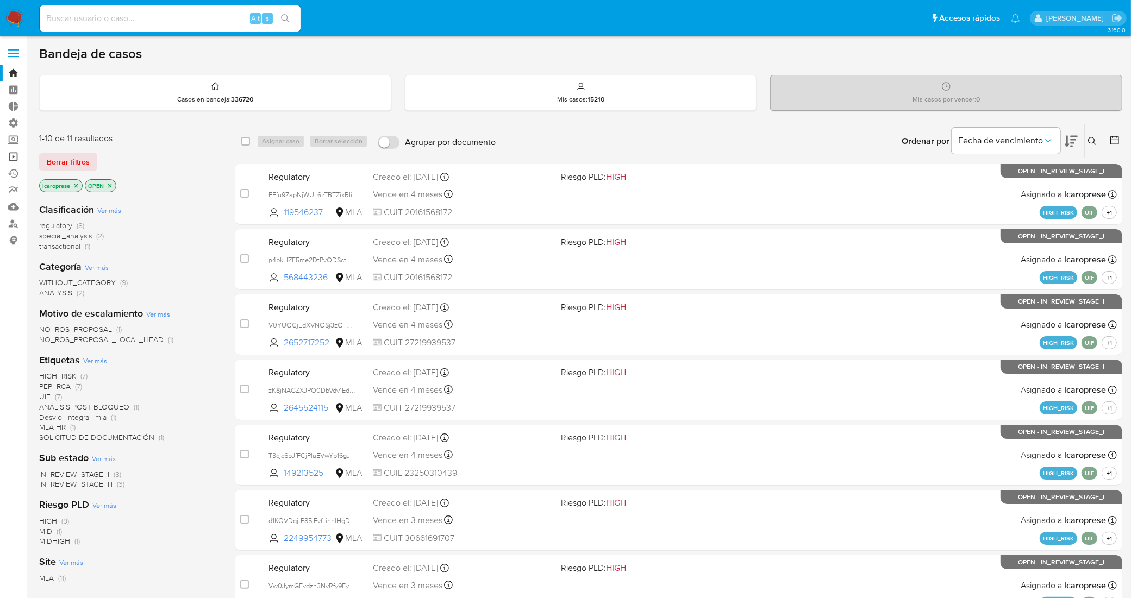
click at [8, 161] on link "Operaciones masivas" at bounding box center [64, 156] width 129 height 17
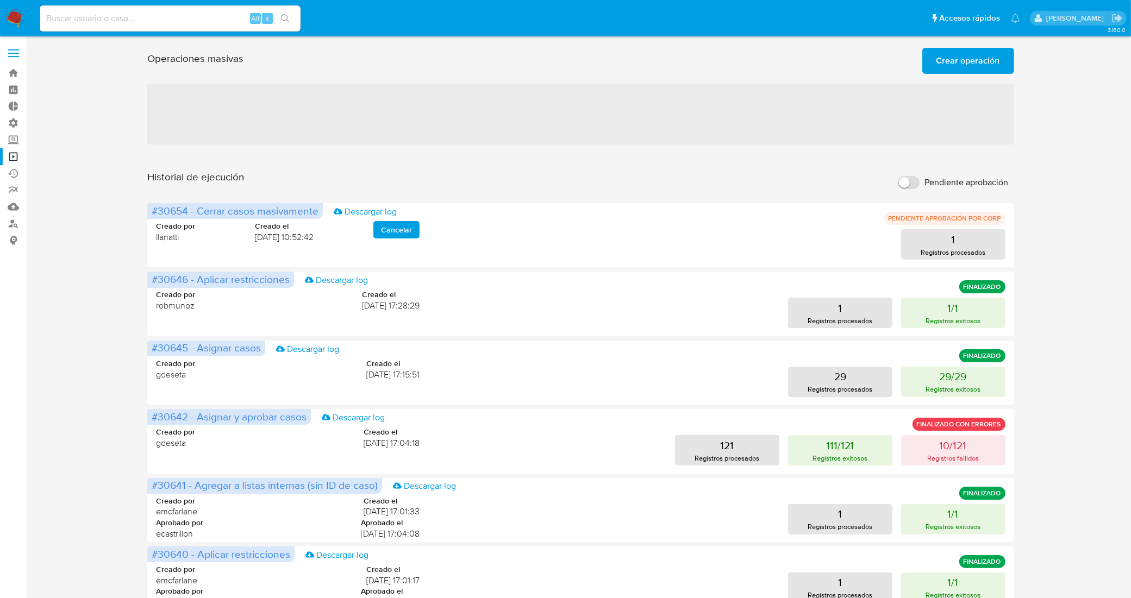
click at [975, 62] on span "Crear operación" at bounding box center [968, 61] width 64 height 24
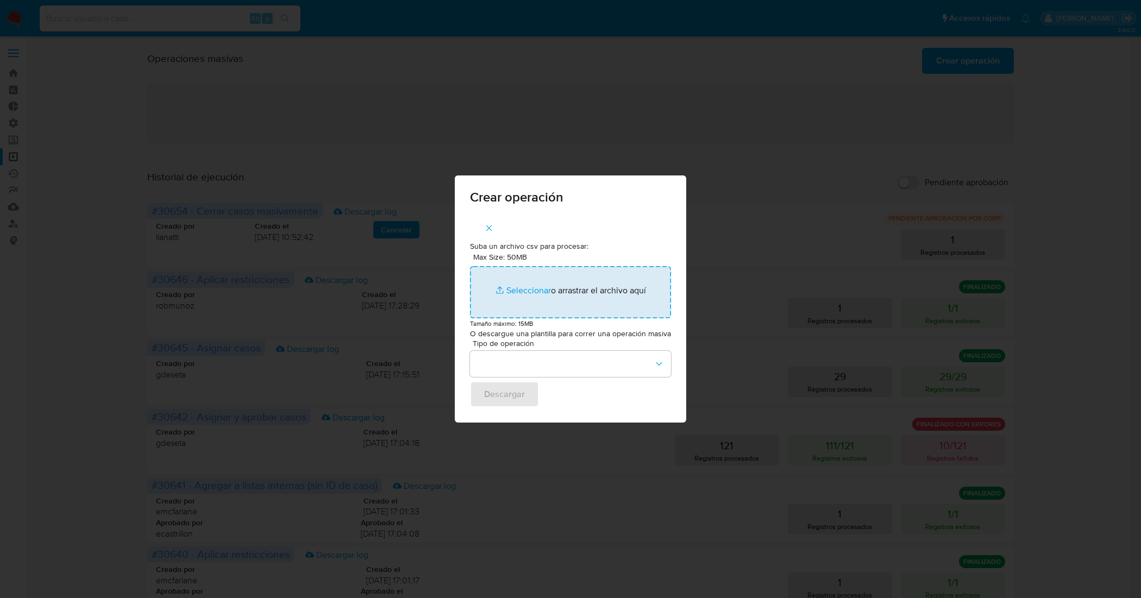
click at [535, 291] on input "Max Size: 50MB Seleccionar archivos" at bounding box center [570, 292] width 201 height 52
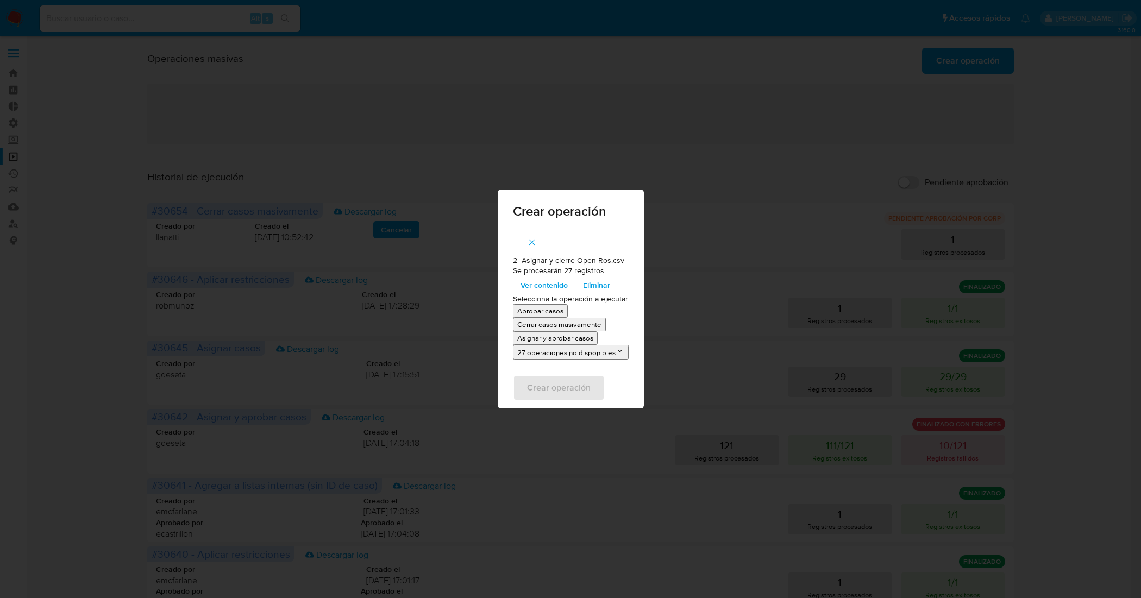
click at [568, 338] on p "Asignar y aprobar casos" at bounding box center [555, 338] width 76 height 10
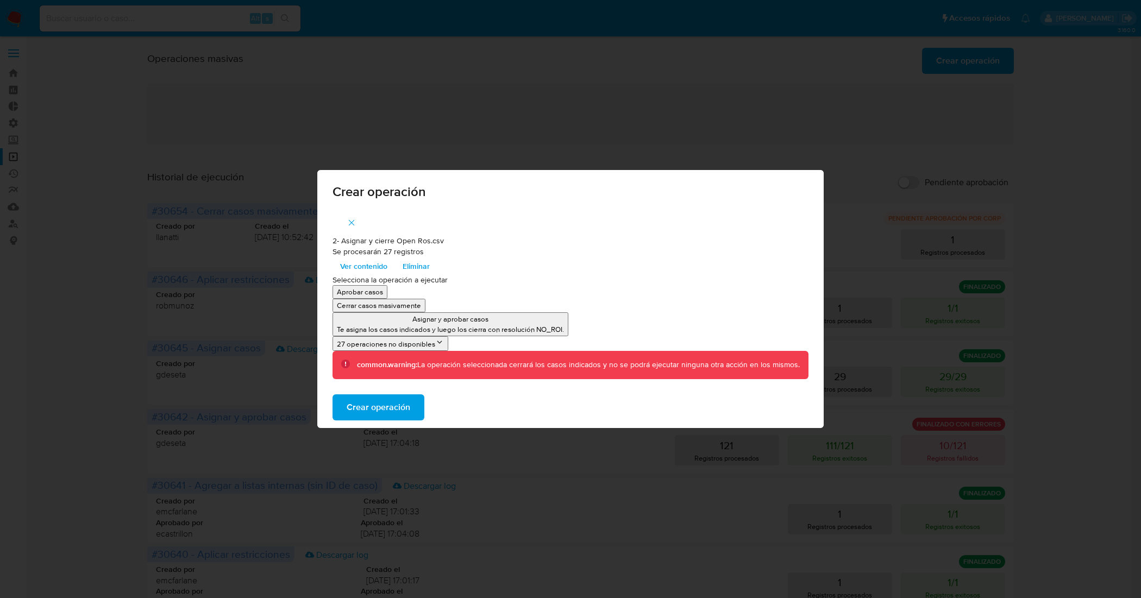
click at [405, 405] on span "Crear operación" at bounding box center [379, 407] width 64 height 24
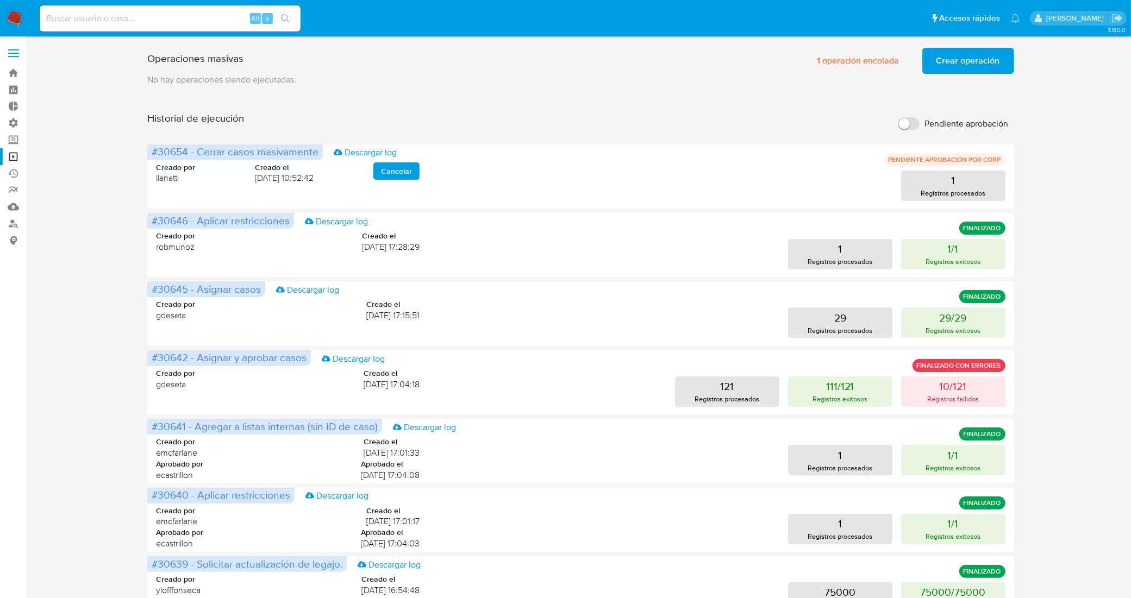
click at [944, 60] on span "Crear operación" at bounding box center [968, 61] width 64 height 24
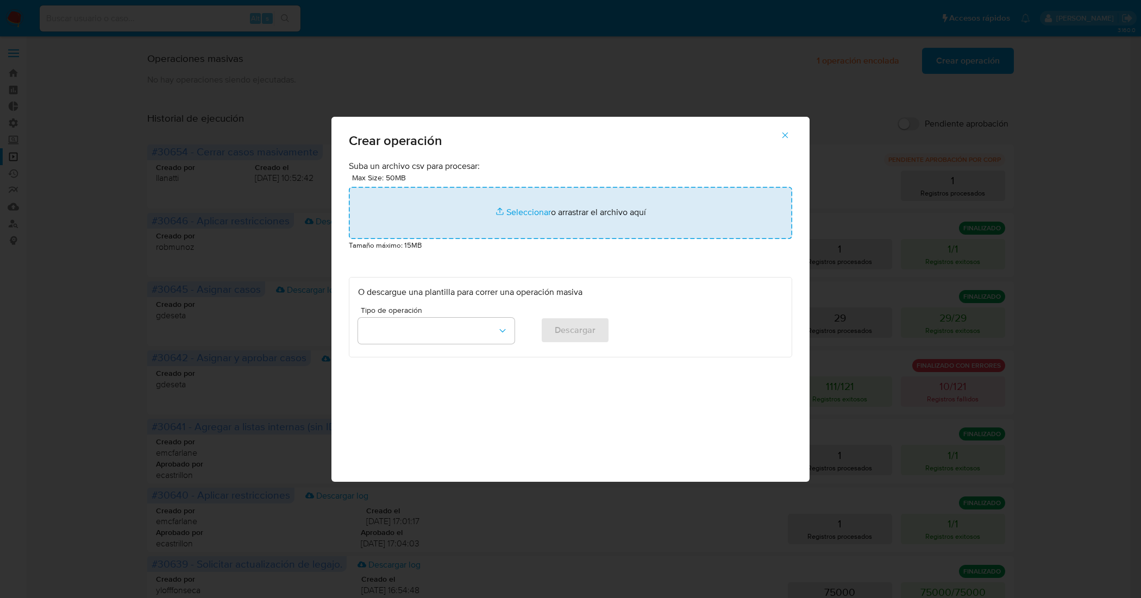
click at [517, 216] on input "file" at bounding box center [570, 213] width 443 height 52
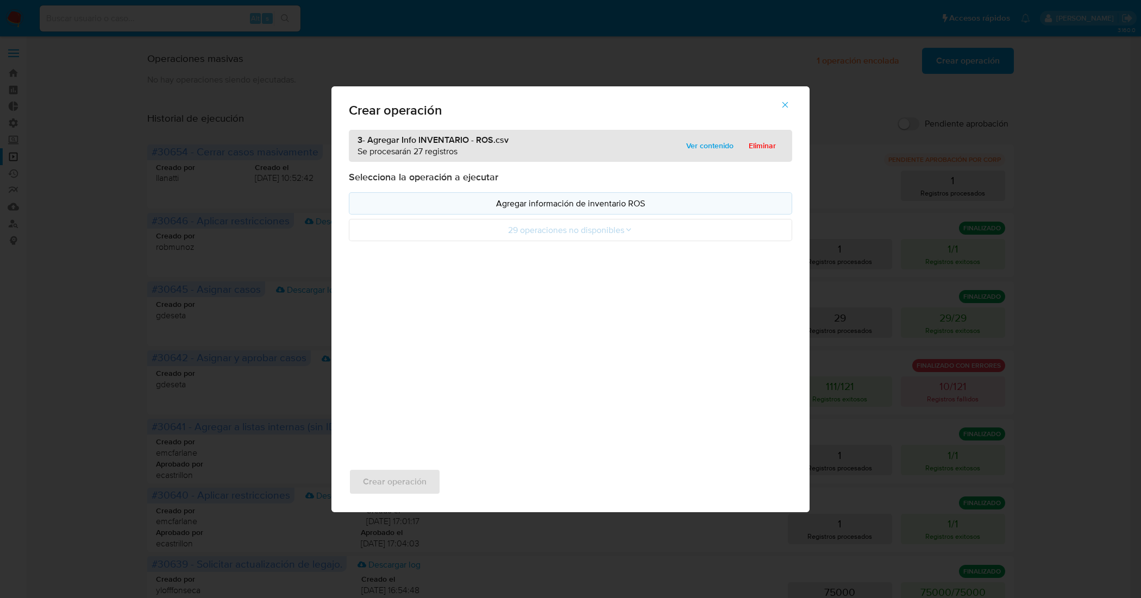
click at [596, 206] on p "Agregar información de inventario ROS" at bounding box center [570, 203] width 425 height 12
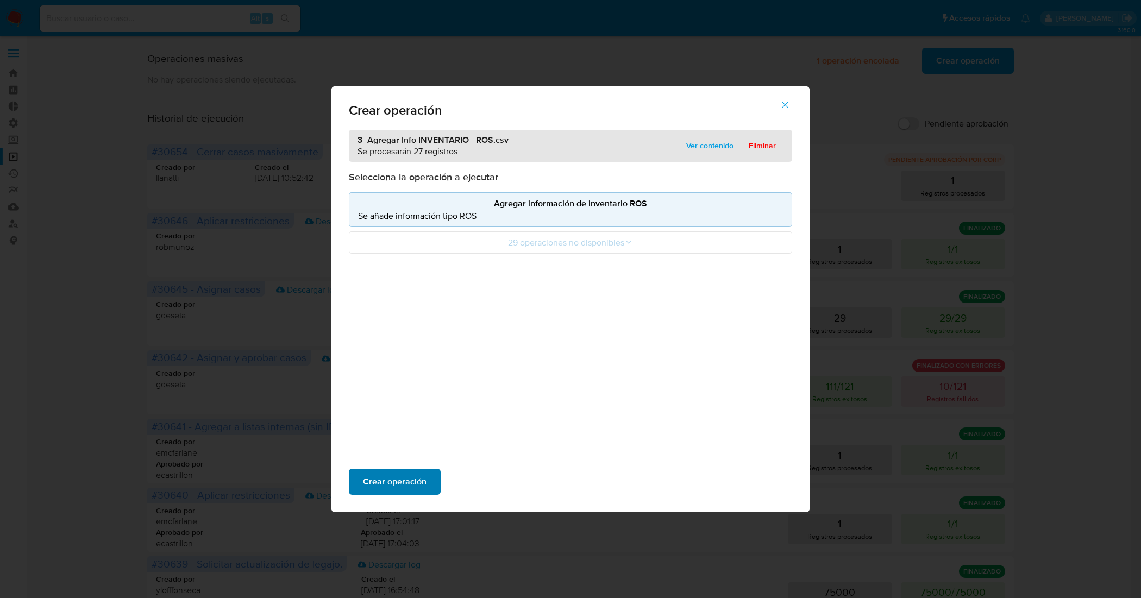
click at [432, 472] on button "Crear operación" at bounding box center [395, 482] width 92 height 26
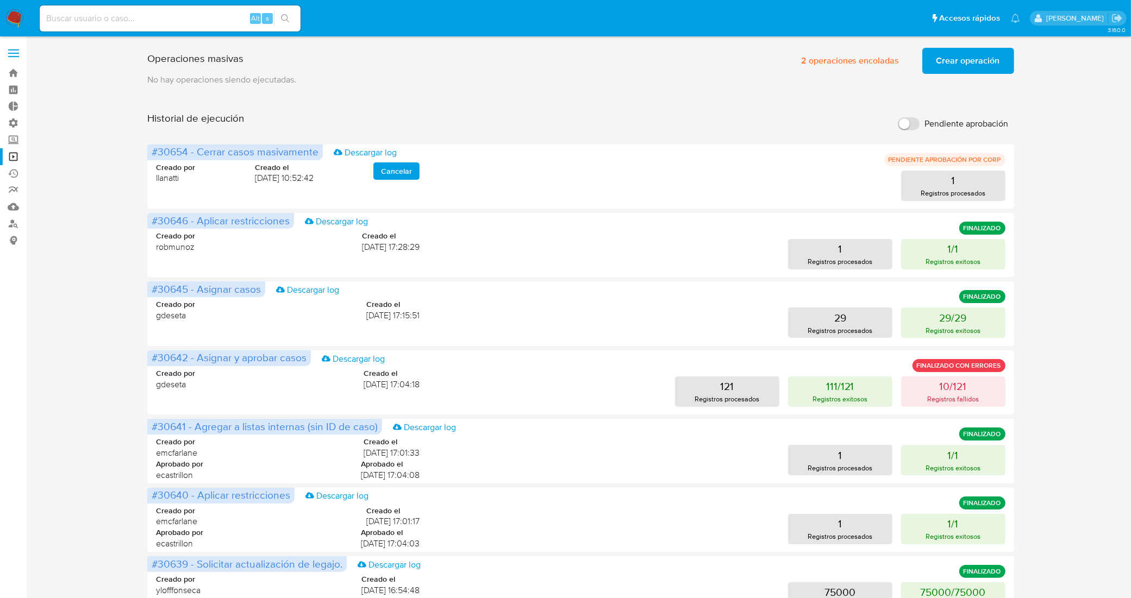
click at [965, 60] on span "Crear operación" at bounding box center [968, 61] width 64 height 24
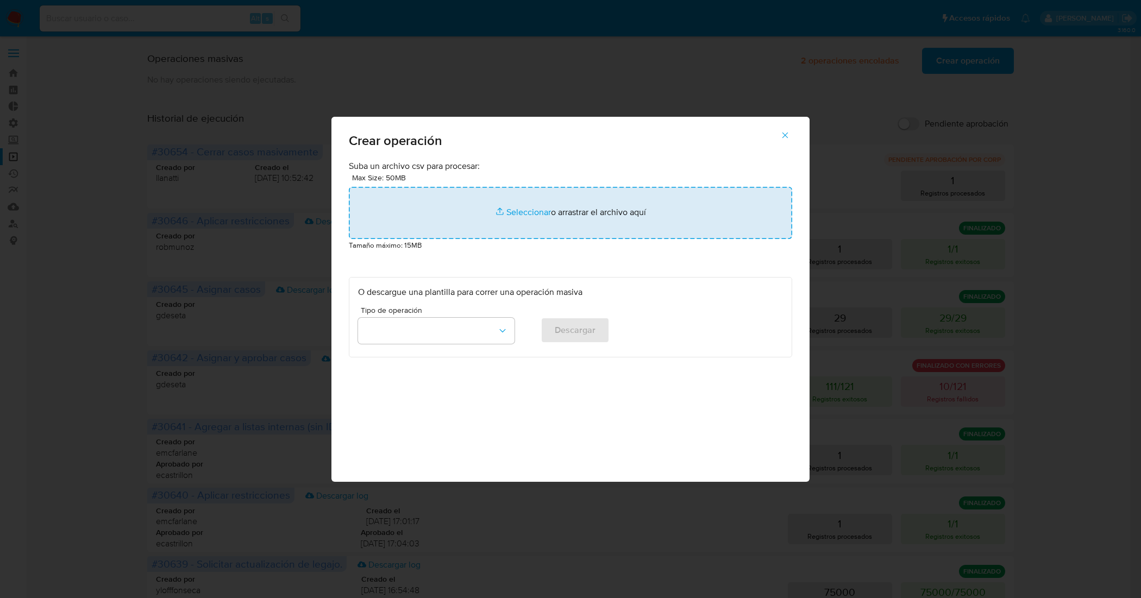
click at [525, 209] on input "file" at bounding box center [570, 213] width 443 height 52
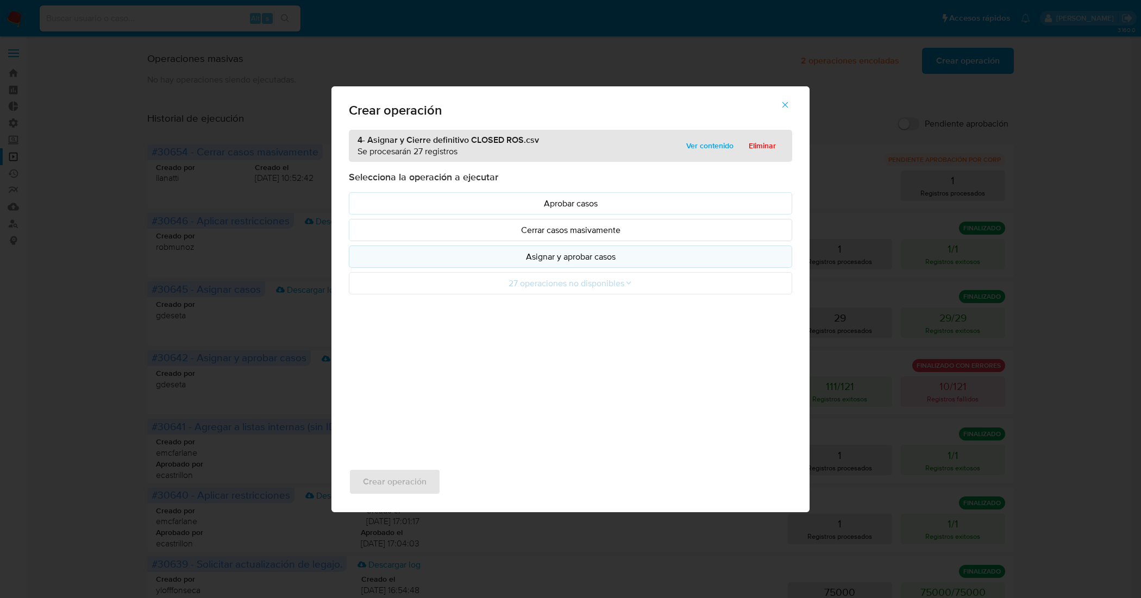
click at [597, 259] on p "Asignar y aprobar casos" at bounding box center [570, 256] width 425 height 12
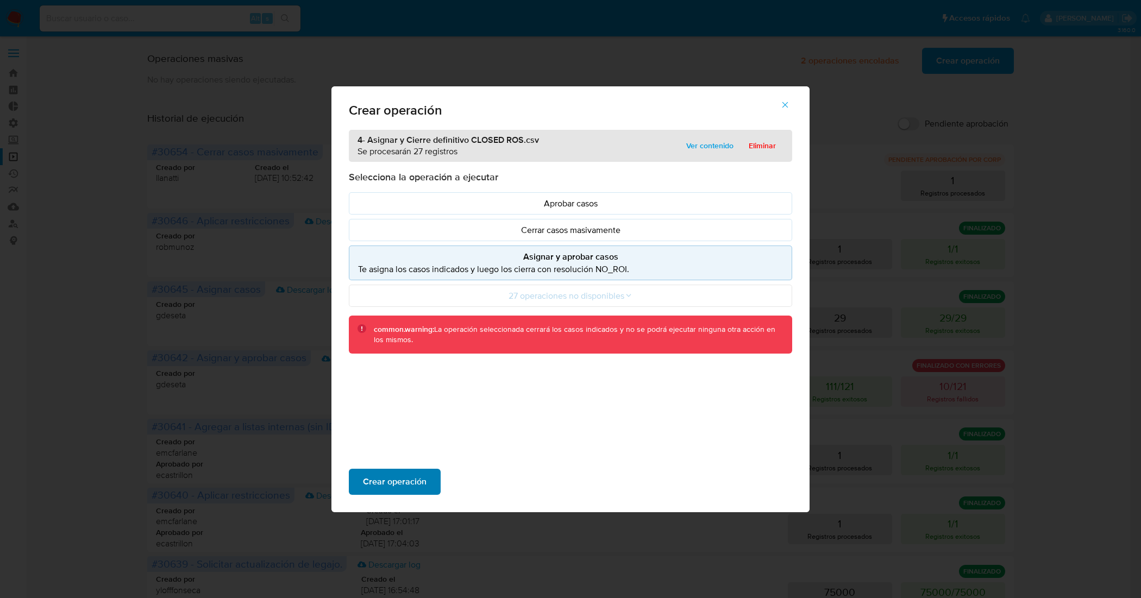
click at [429, 480] on button "Crear operación" at bounding box center [395, 482] width 92 height 26
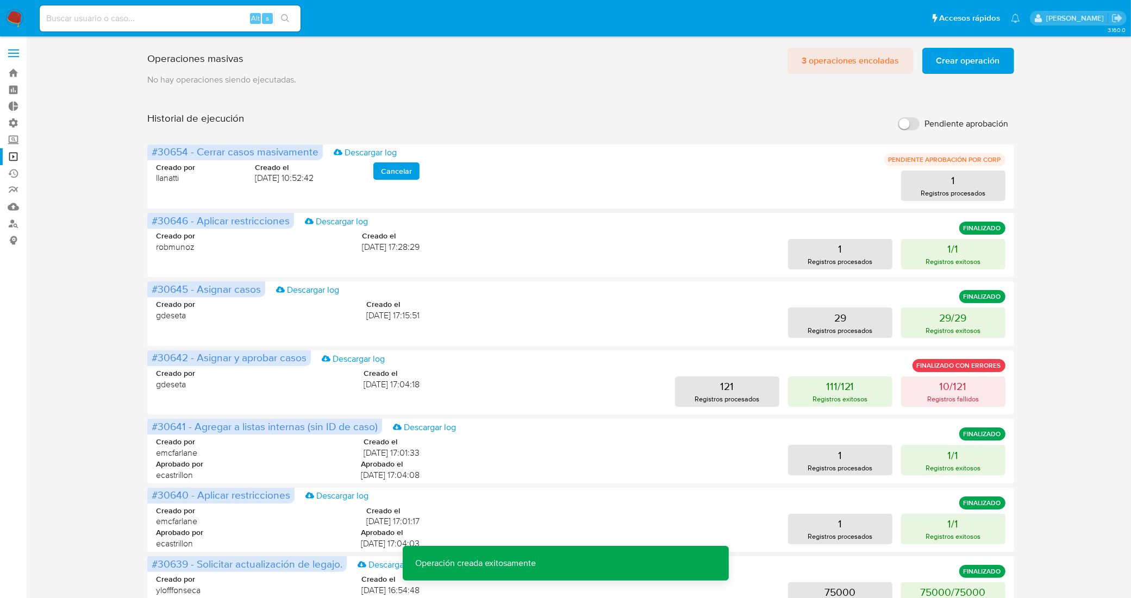
click at [867, 65] on span "3 operaciones encoladas" at bounding box center [850, 61] width 98 height 24
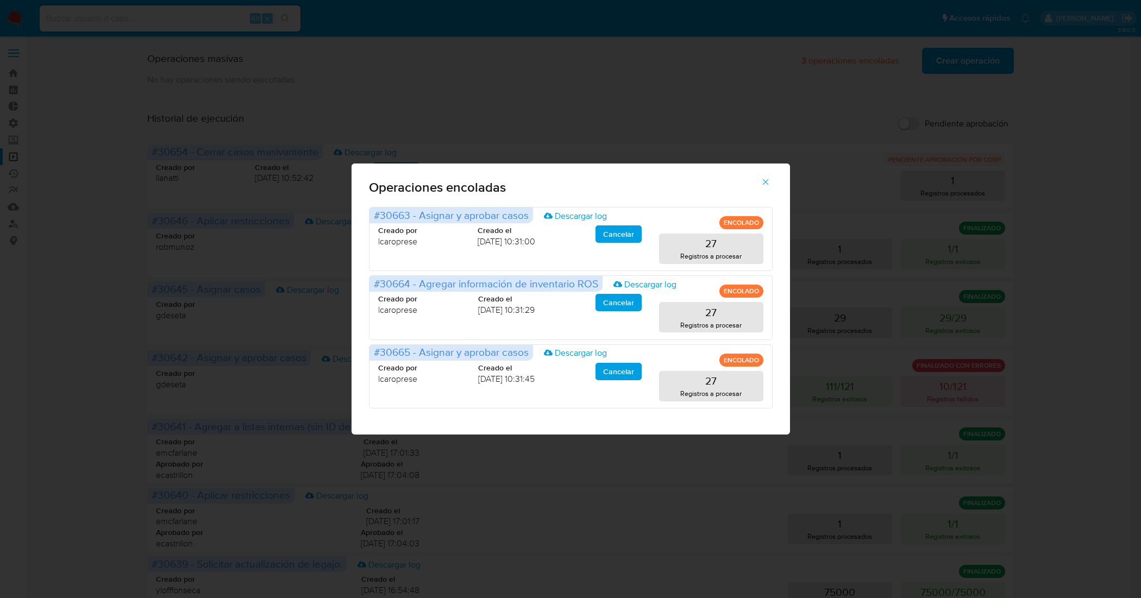
click at [766, 180] on icon "button" at bounding box center [766, 182] width 10 height 10
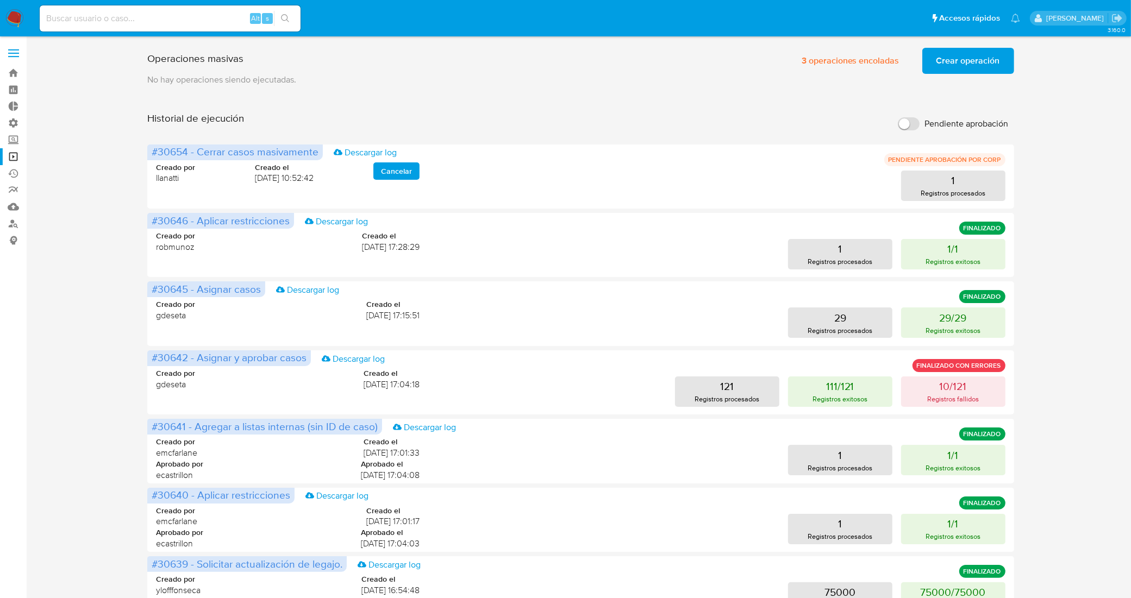
click at [198, 20] on input at bounding box center [170, 18] width 261 height 14
paste input "263552100"
type input "263552100"
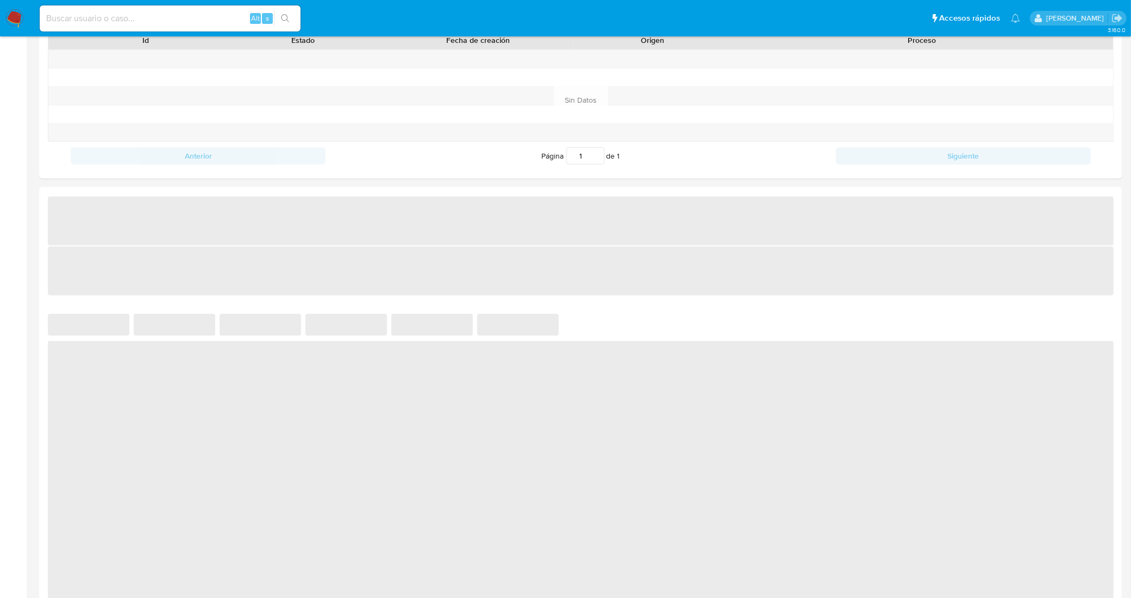
select select "10"
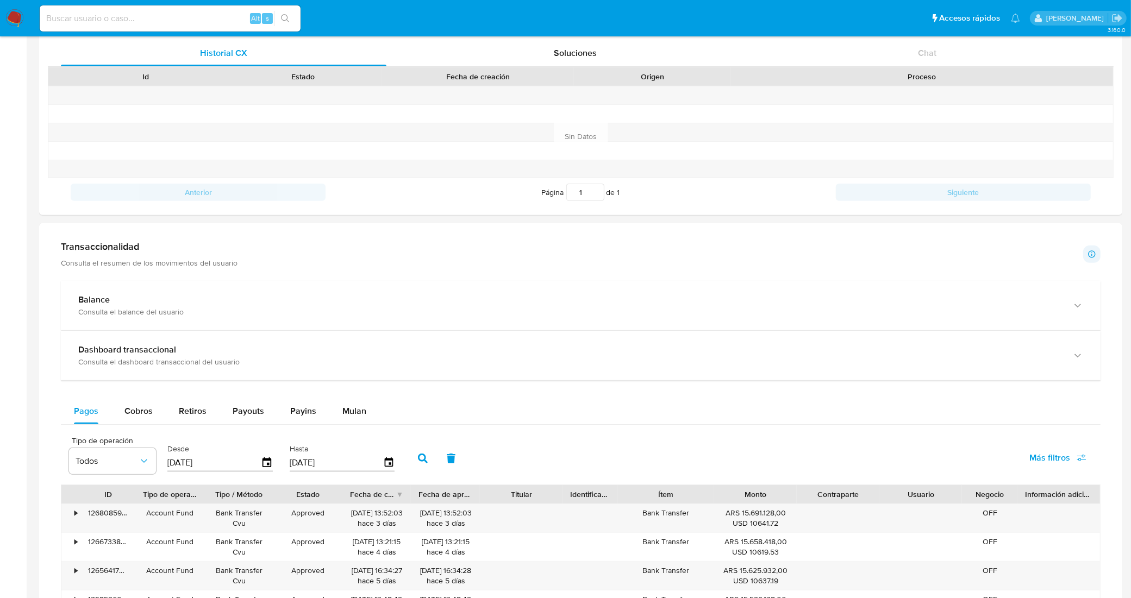
scroll to position [475, 0]
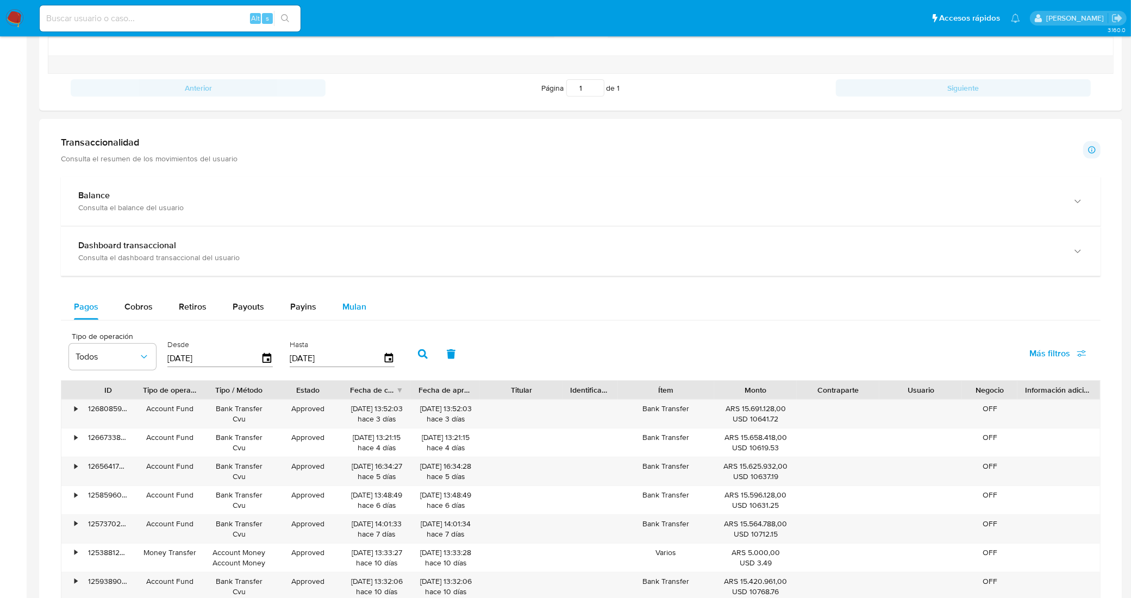
click at [356, 310] on span "Mulan" at bounding box center [354, 306] width 24 height 12
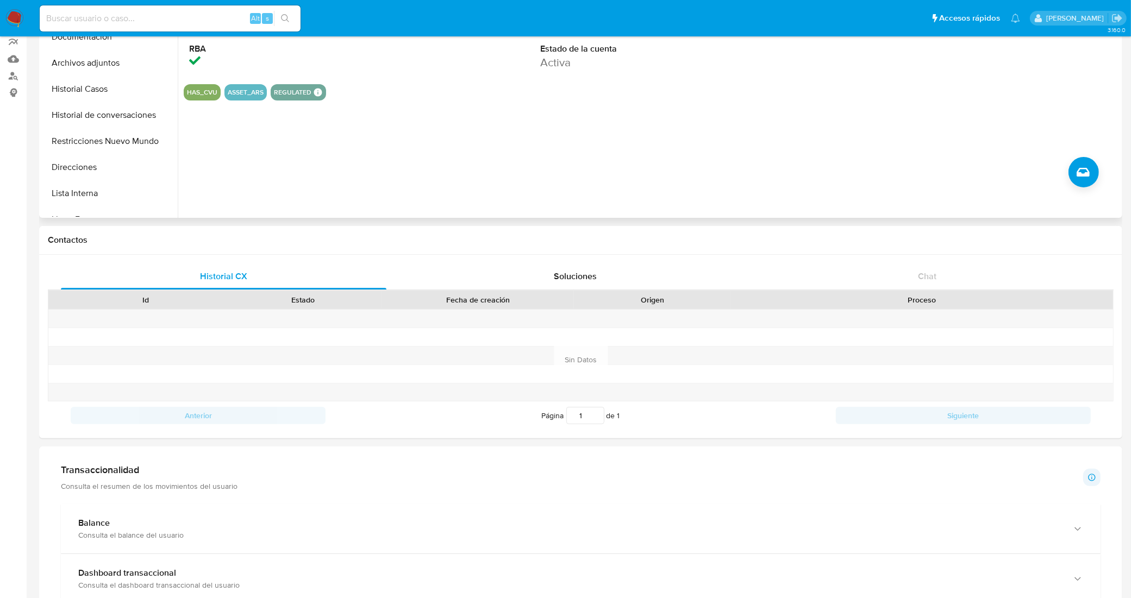
scroll to position [0, 0]
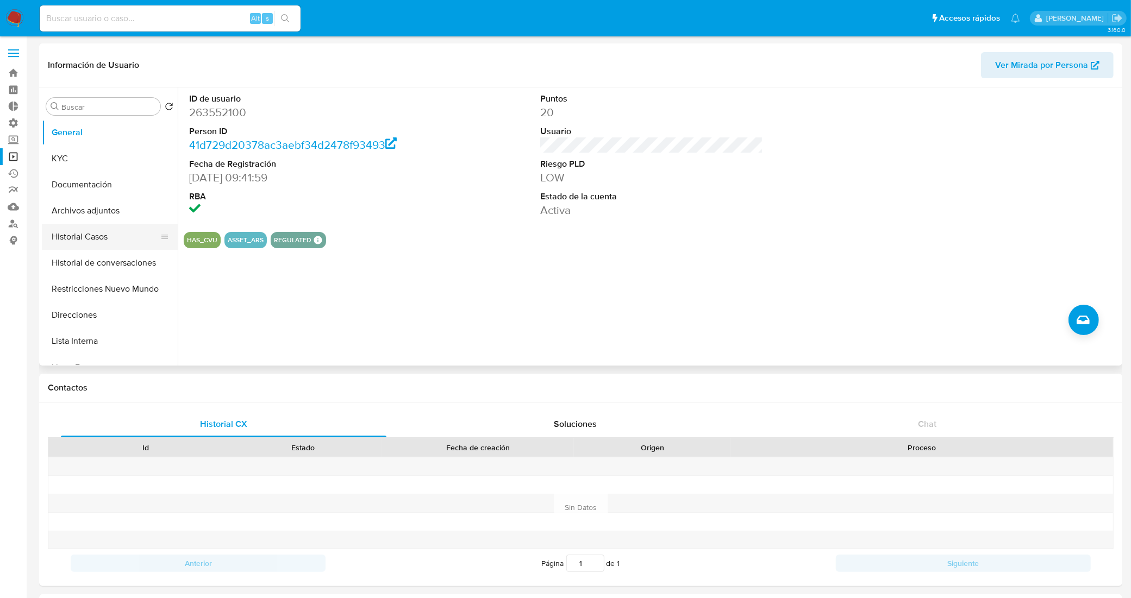
click at [112, 246] on button "Historial Casos" at bounding box center [105, 237] width 127 height 26
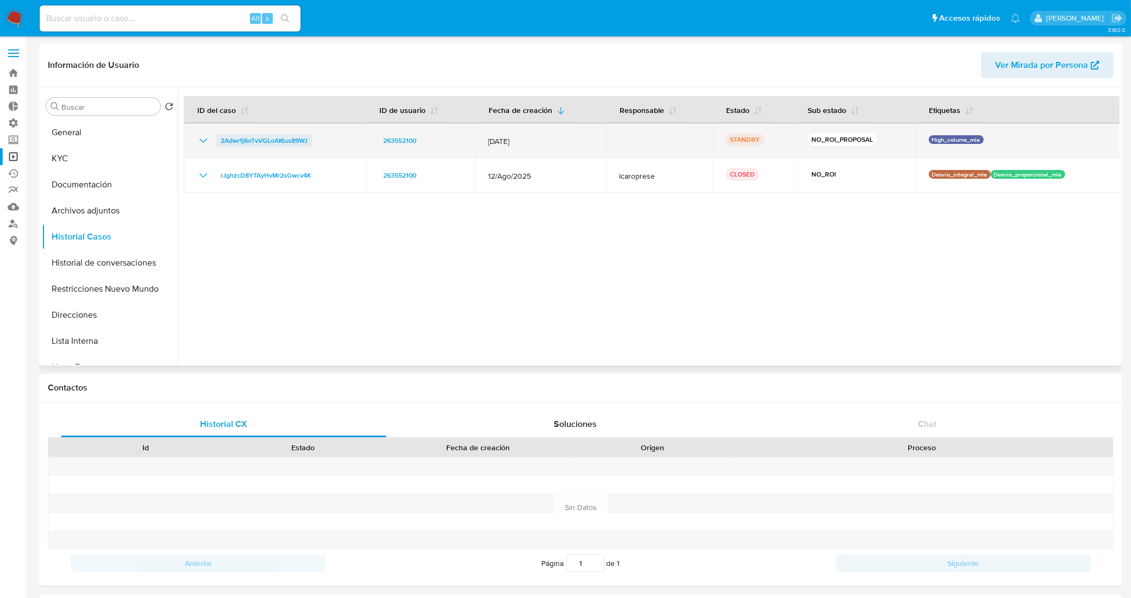
click at [273, 135] on span "2Adwr1j6oTvVGLoAKtus89WJ" at bounding box center [264, 140] width 87 height 13
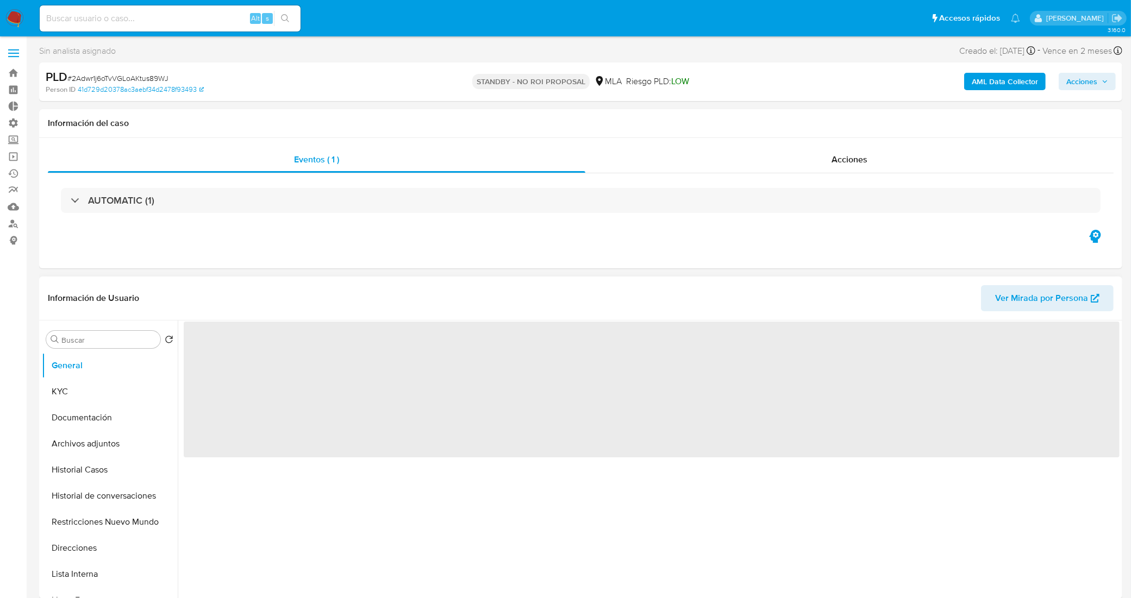
select select "10"
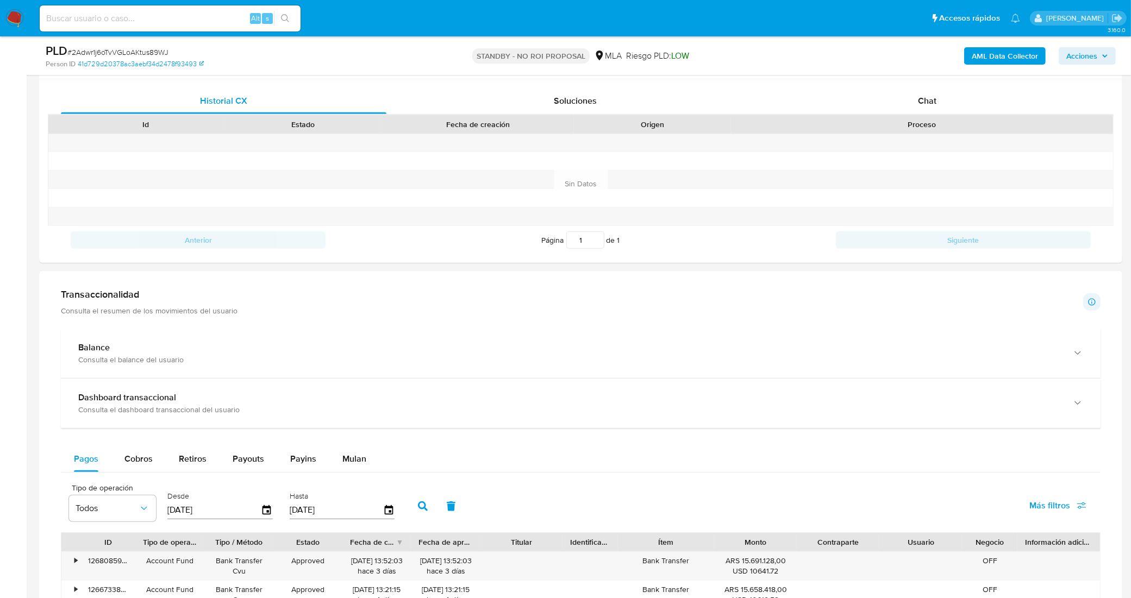
scroll to position [543, 0]
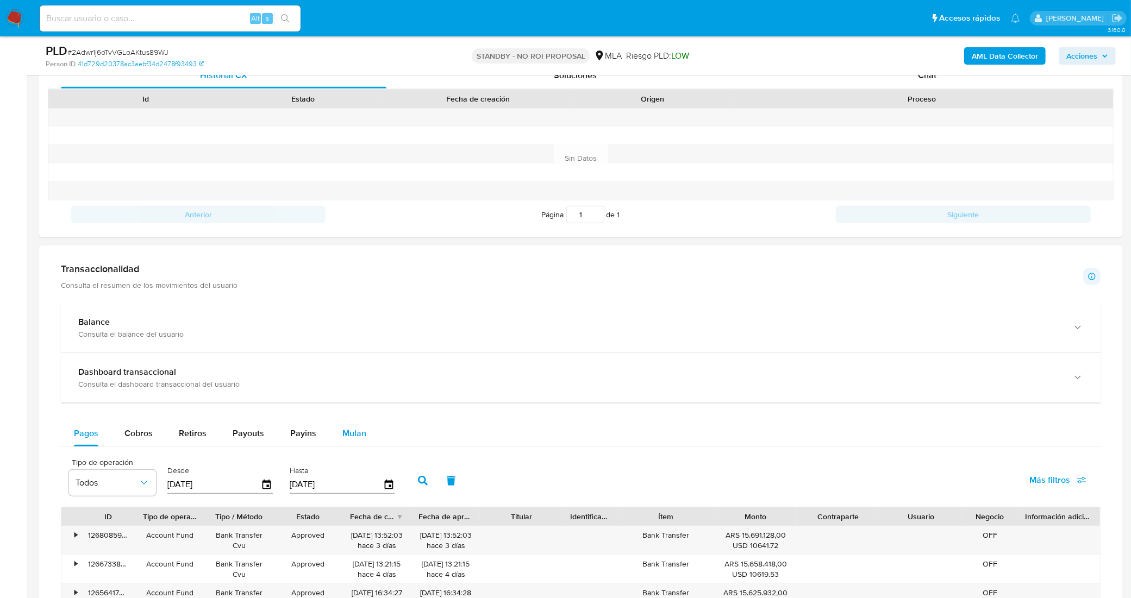
click at [352, 437] on span "Mulan" at bounding box center [354, 433] width 24 height 12
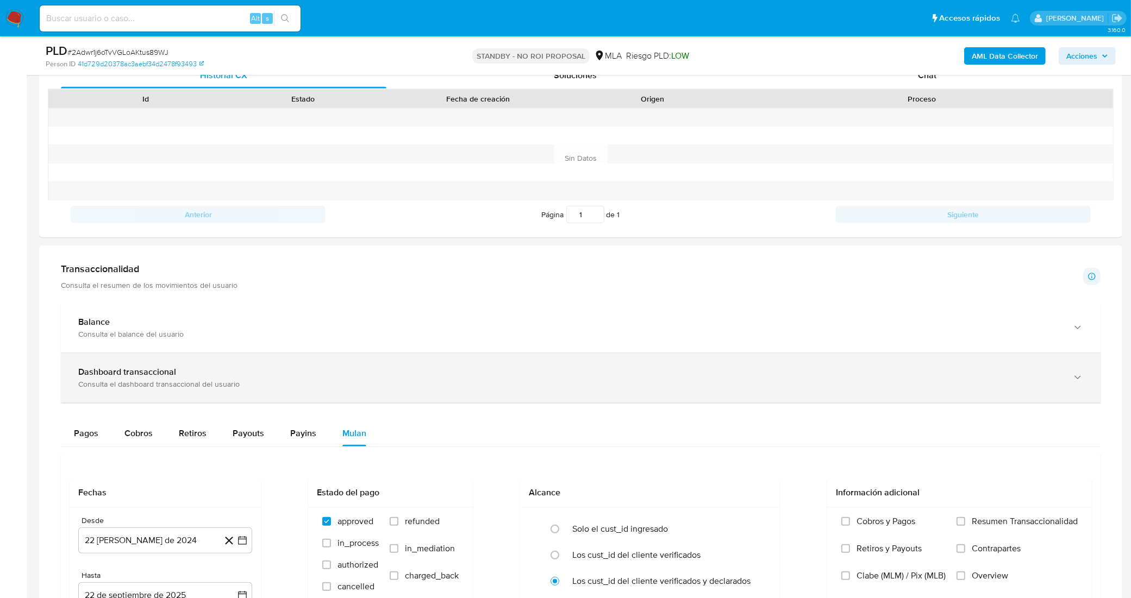
scroll to position [679, 0]
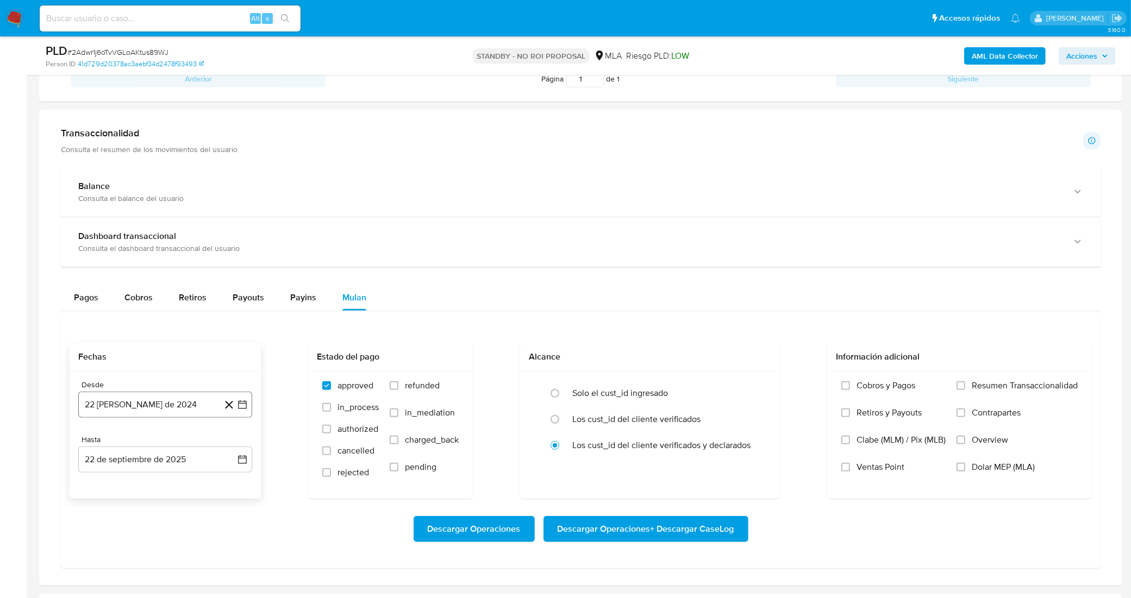
click at [245, 410] on icon "button" at bounding box center [242, 404] width 11 height 11
click at [182, 448] on span "agosto 2024" at bounding box center [159, 443] width 49 height 11
click at [175, 445] on icon "Seleccionar mes y año" at bounding box center [175, 443] width 9 height 9
click at [185, 452] on div "agosto 2024 agosto 2024 lun lunes mar martes mié miércoles jue jueves vie viern…" at bounding box center [165, 508] width 148 height 142
click at [189, 444] on icon "Seleccionar mes y año" at bounding box center [191, 443] width 9 height 9
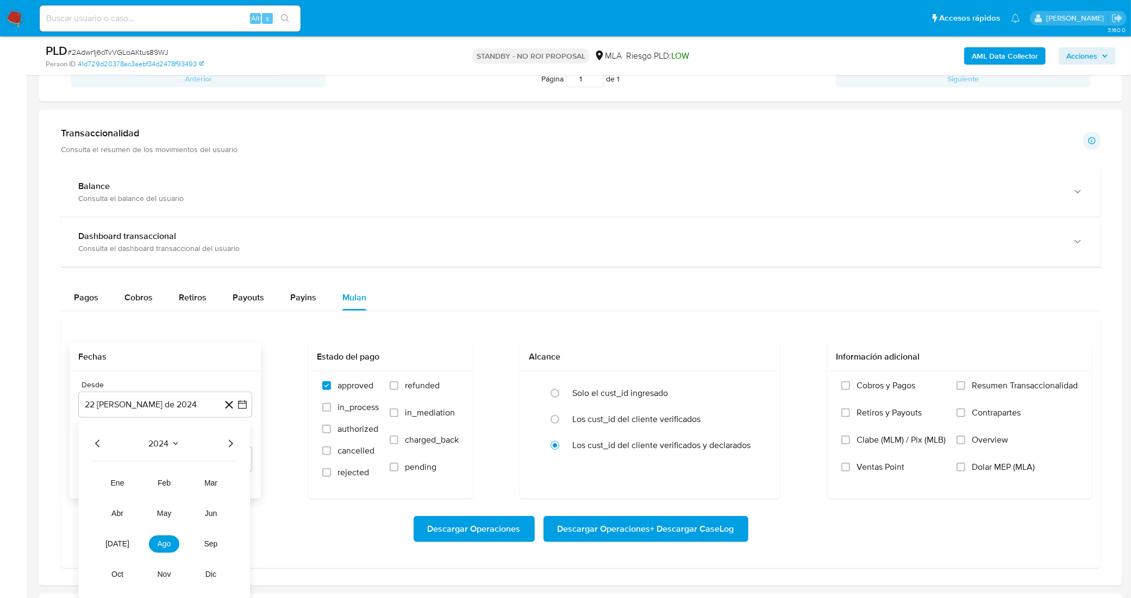
click at [227, 449] on icon "Año siguiente" at bounding box center [230, 443] width 13 height 13
click at [160, 555] on tr "ene feb mar abr may jun jul ago sep oct nov dic" at bounding box center [164, 529] width 124 height 109
click at [161, 549] on span "ago" at bounding box center [165, 544] width 14 height 9
click at [187, 488] on button "1" at bounding box center [186, 483] width 17 height 17
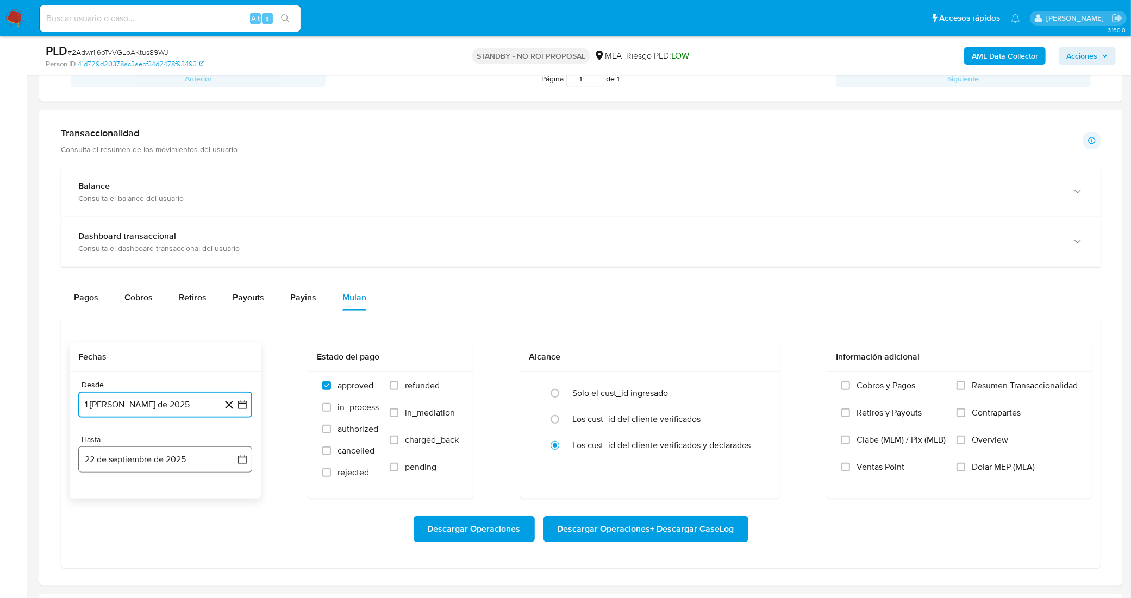
click at [237, 467] on button "22 de septiembre de 2025" at bounding box center [165, 460] width 174 height 26
click at [93, 295] on icon "Mes anterior" at bounding box center [97, 294] width 13 height 13
click at [231, 430] on button "31" at bounding box center [230, 421] width 17 height 17
click at [258, 528] on div "Descargar Operaciones Descargar Operaciones + Descargar CaseLog" at bounding box center [581, 529] width 1022 height 26
click at [959, 468] on input "Dolar MEP (MLA)" at bounding box center [960, 467] width 9 height 9
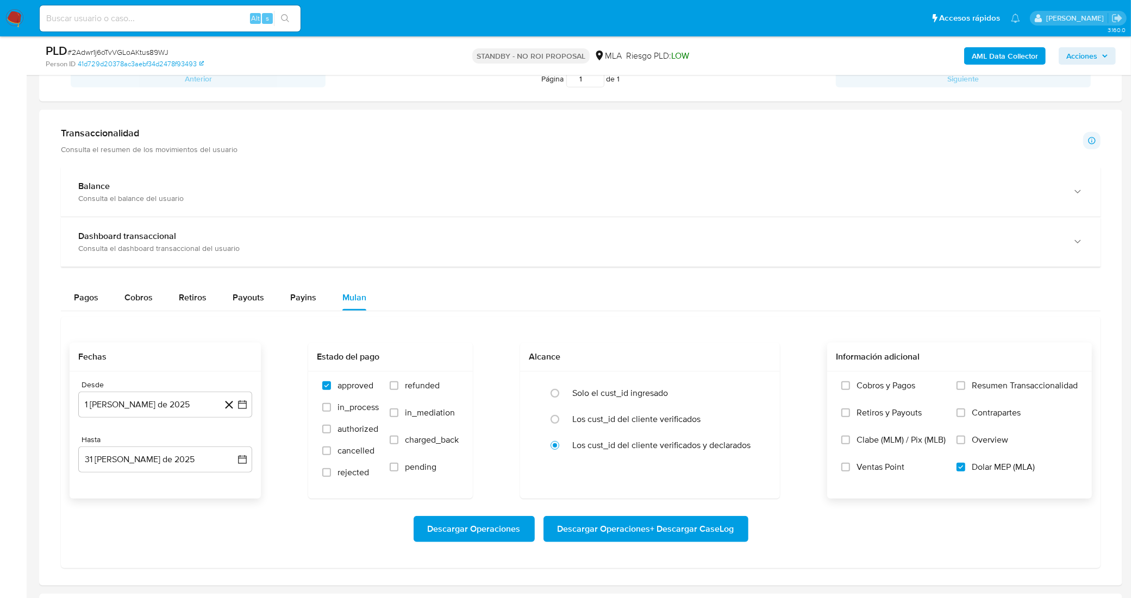
click at [667, 528] on span "Descargar Operaciones + Descargar CaseLog" at bounding box center [645, 529] width 177 height 24
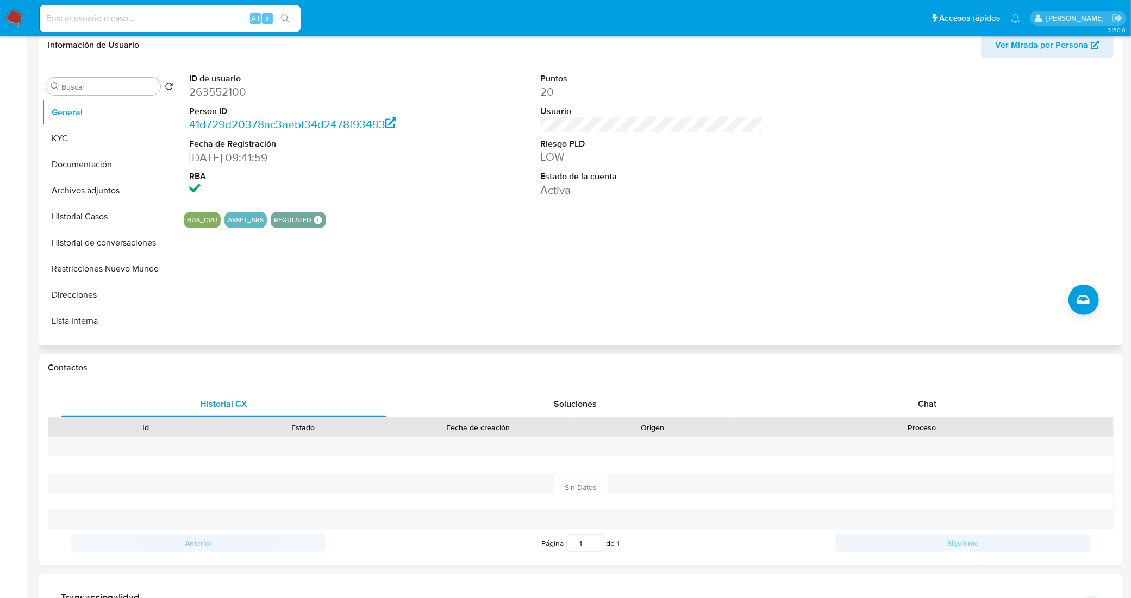
scroll to position [0, 0]
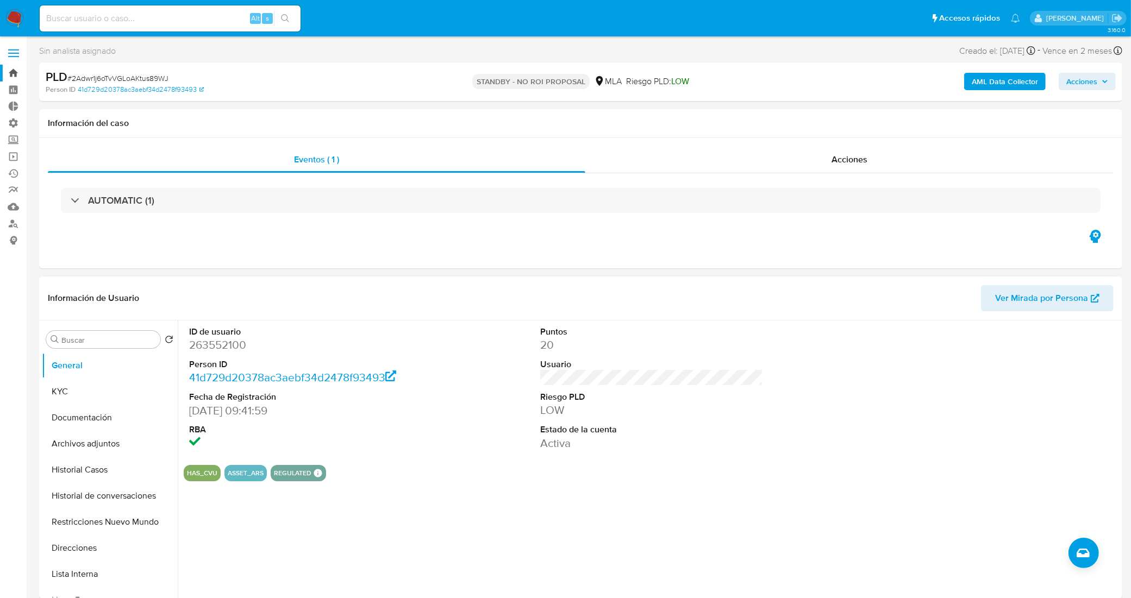
click at [12, 71] on link "Bandeja" at bounding box center [64, 73] width 129 height 17
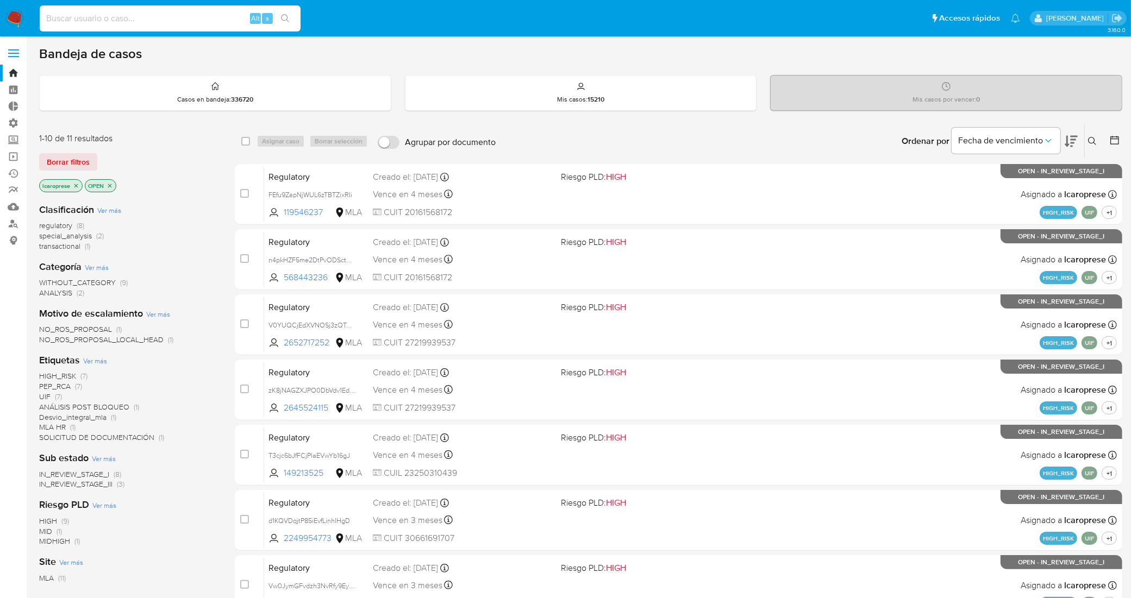
click at [191, 22] on input at bounding box center [170, 18] width 261 height 14
paste input "2Adwr1j6oTvVGLoAKtus89WJ"
type input "2Adwr1j6oTvVGLoAKtus89WJ"
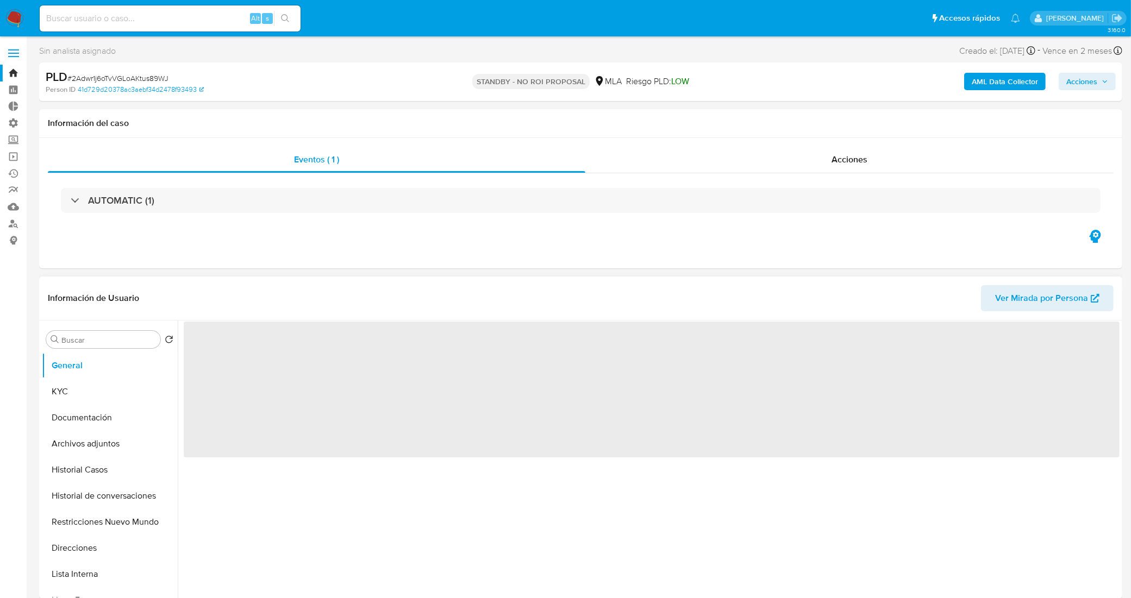
select select "10"
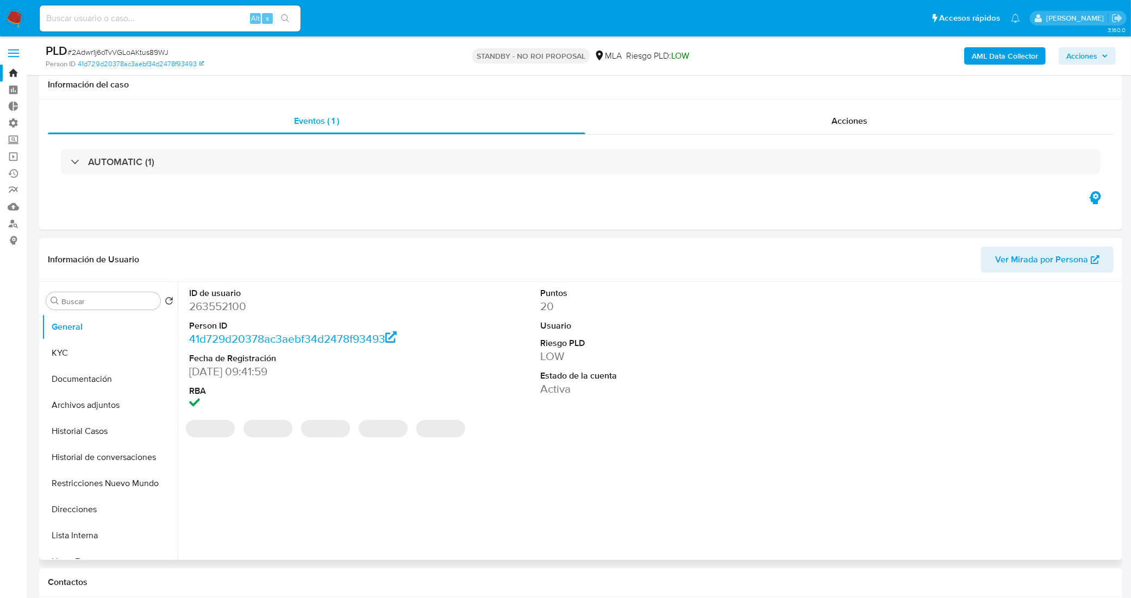
scroll to position [136, 0]
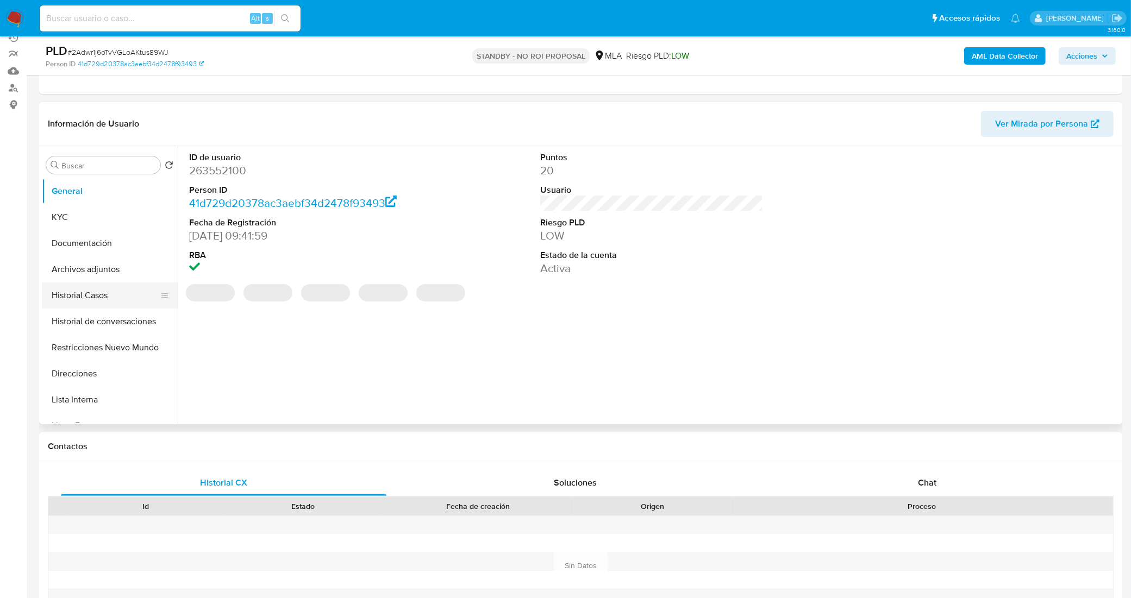
click at [87, 298] on button "Historial Casos" at bounding box center [105, 295] width 127 height 26
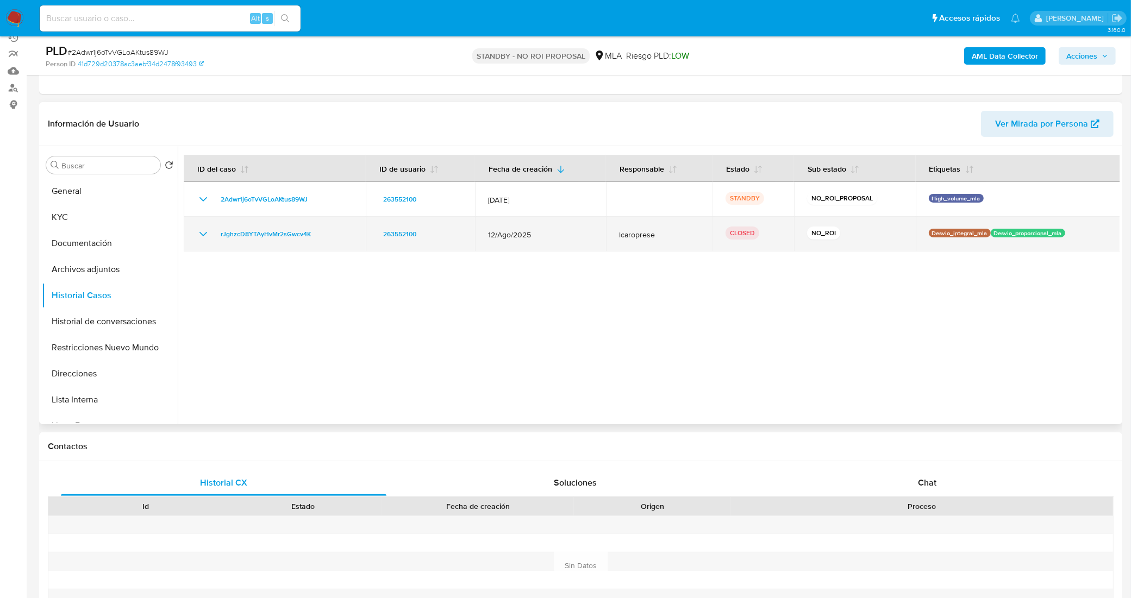
click at [205, 234] on icon "Mostrar/Ocultar" at bounding box center [203, 234] width 8 height 4
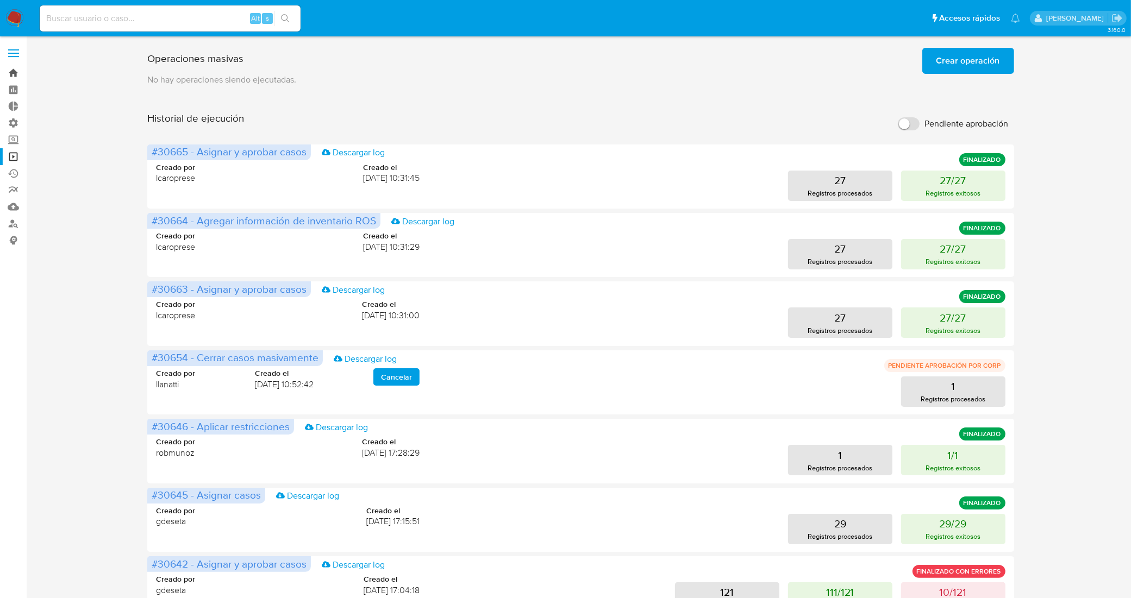
click at [12, 71] on link "Bandeja" at bounding box center [64, 73] width 129 height 17
